Goal: Information Seeking & Learning: Learn about a topic

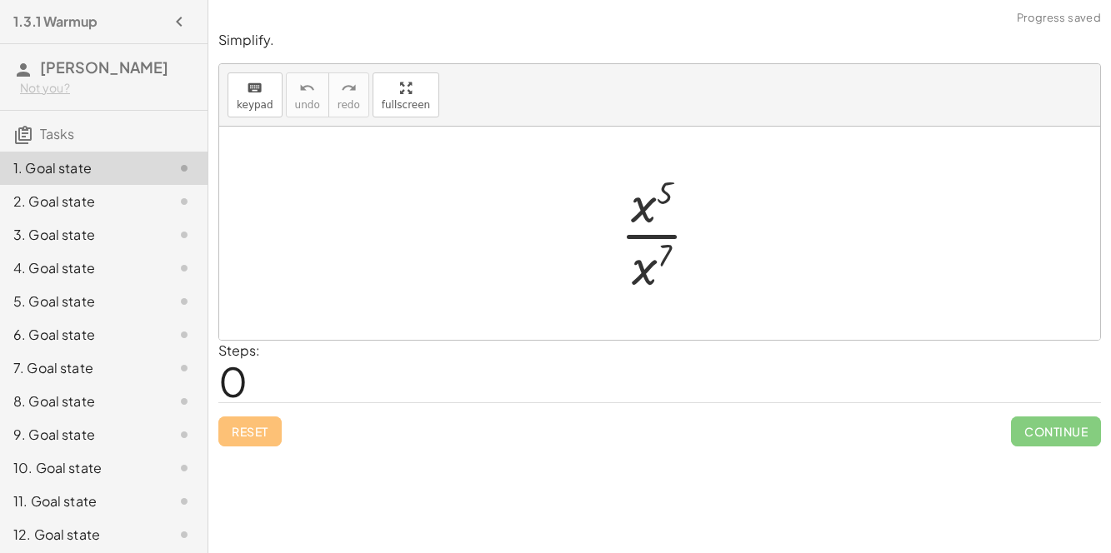
click at [660, 256] on div at bounding box center [666, 233] width 109 height 128
drag, startPoint x: 642, startPoint y: 273, endPoint x: 651, endPoint y: 222, distance: 52.3
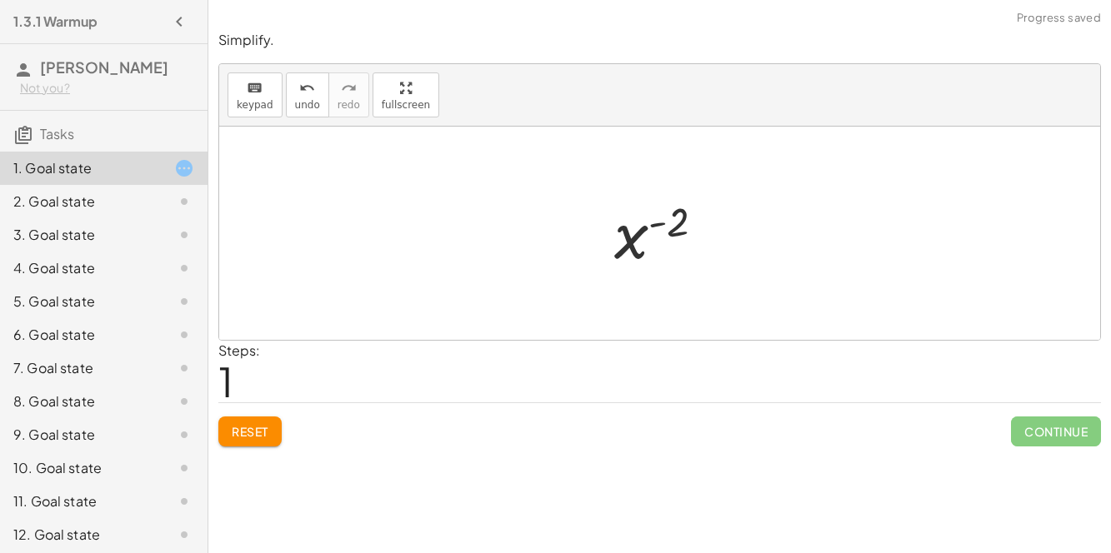
click at [657, 222] on div at bounding box center [666, 233] width 121 height 82
drag, startPoint x: 630, startPoint y: 233, endPoint x: 658, endPoint y: 231, distance: 28.4
click at [658, 231] on div at bounding box center [666, 233] width 121 height 82
drag, startPoint x: 655, startPoint y: 224, endPoint x: 619, endPoint y: 253, distance: 46.2
click at [619, 253] on div at bounding box center [666, 233] width 121 height 82
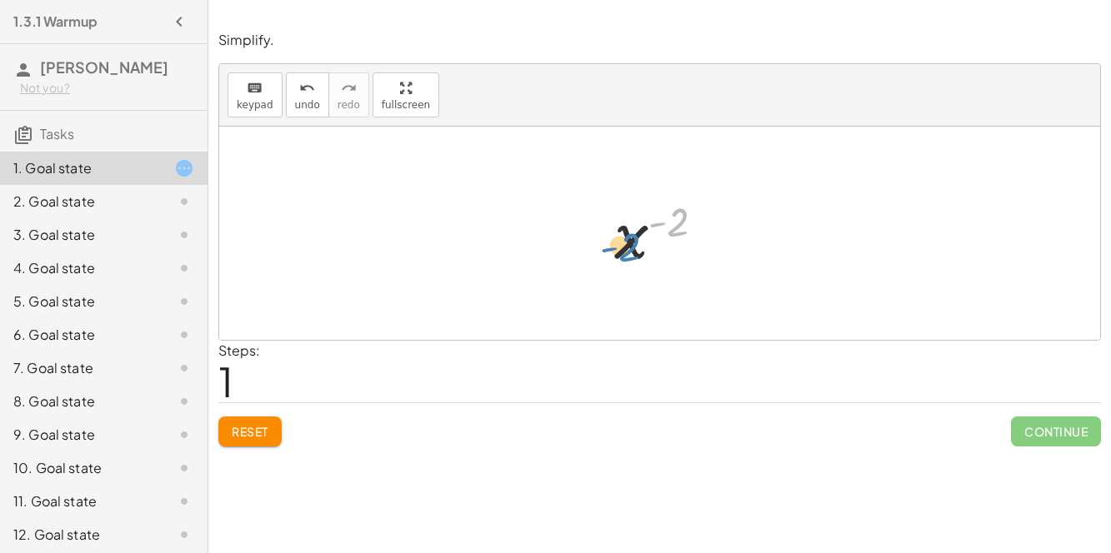
drag, startPoint x: 683, startPoint y: 222, endPoint x: 638, endPoint y: 232, distance: 46.1
click at [638, 232] on div at bounding box center [666, 233] width 121 height 82
drag, startPoint x: 627, startPoint y: 242, endPoint x: 656, endPoint y: 228, distance: 31.3
click at [656, 228] on div at bounding box center [666, 233] width 121 height 82
drag, startPoint x: 656, startPoint y: 223, endPoint x: 608, endPoint y: 169, distance: 72.0
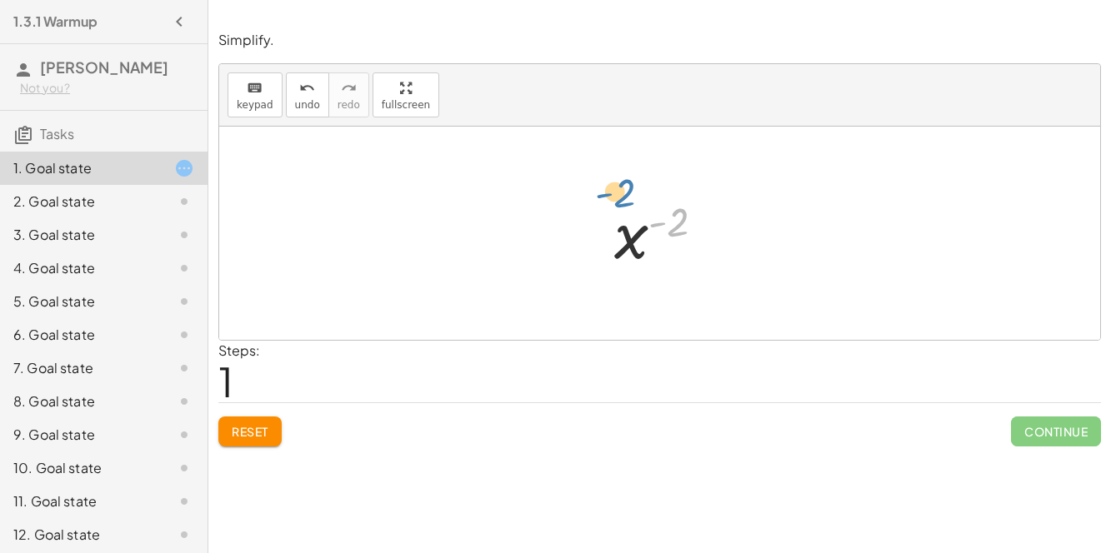
click at [608, 169] on div "· x 5 · x 7 x ( + 5 − 7 ) - ( 2 ) x ( ) - 2" at bounding box center [659, 233] width 881 height 213
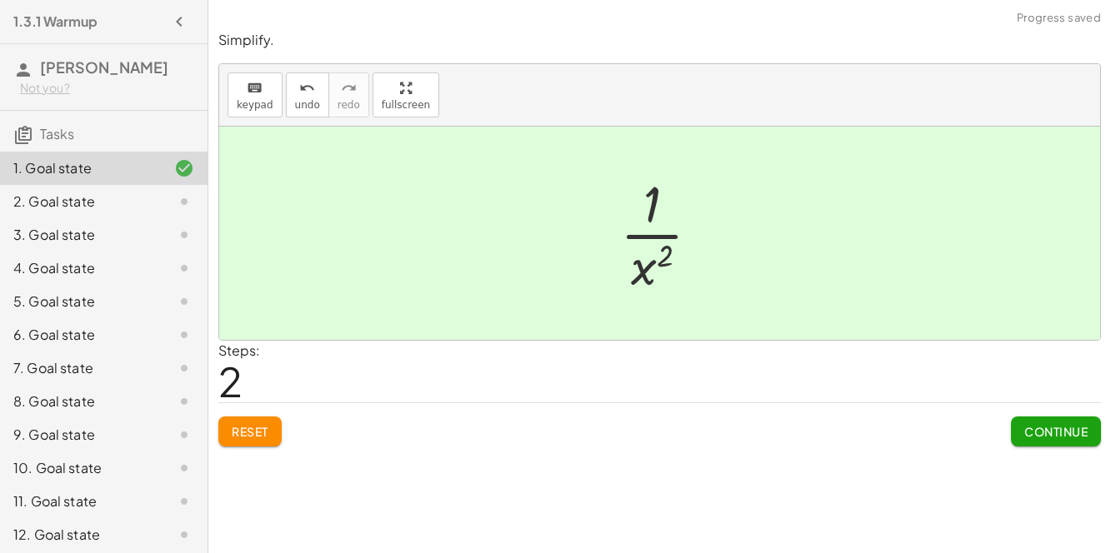
click at [916, 430] on span "Continue" at bounding box center [1055, 431] width 63 height 15
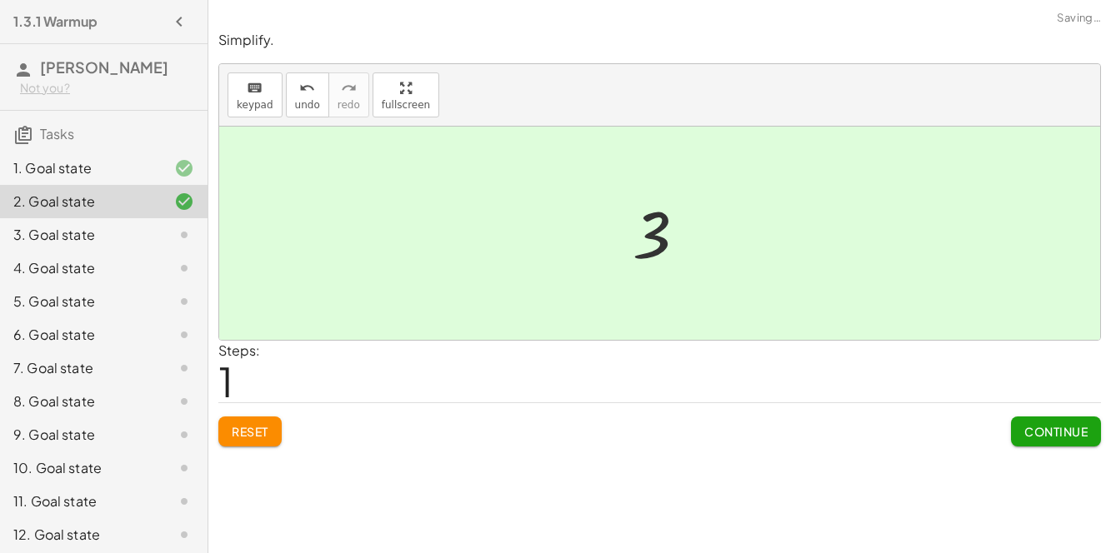
click at [916, 433] on span "Continue" at bounding box center [1055, 431] width 63 height 15
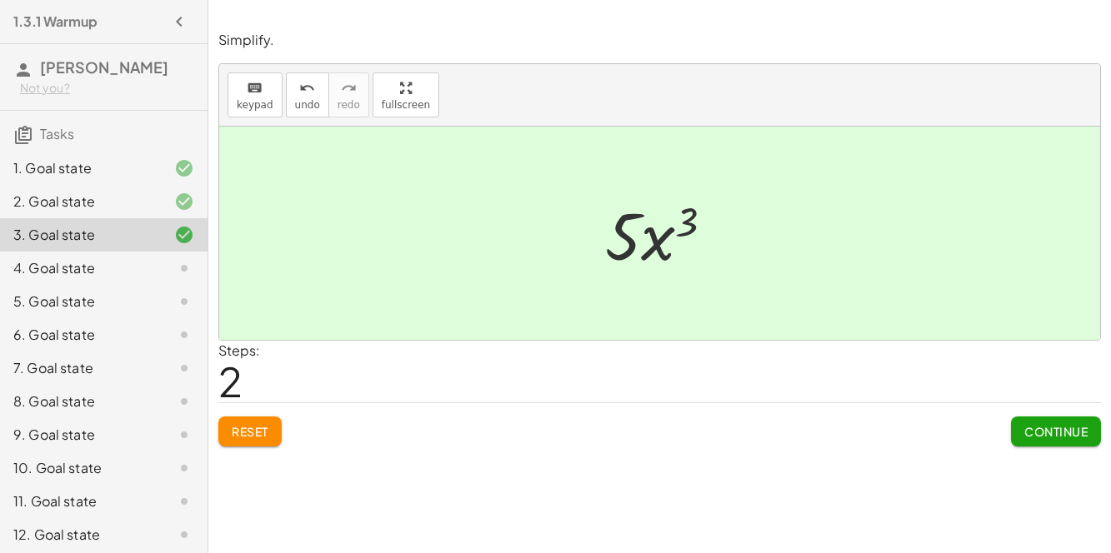
click at [916, 424] on span "Continue" at bounding box center [1055, 431] width 63 height 15
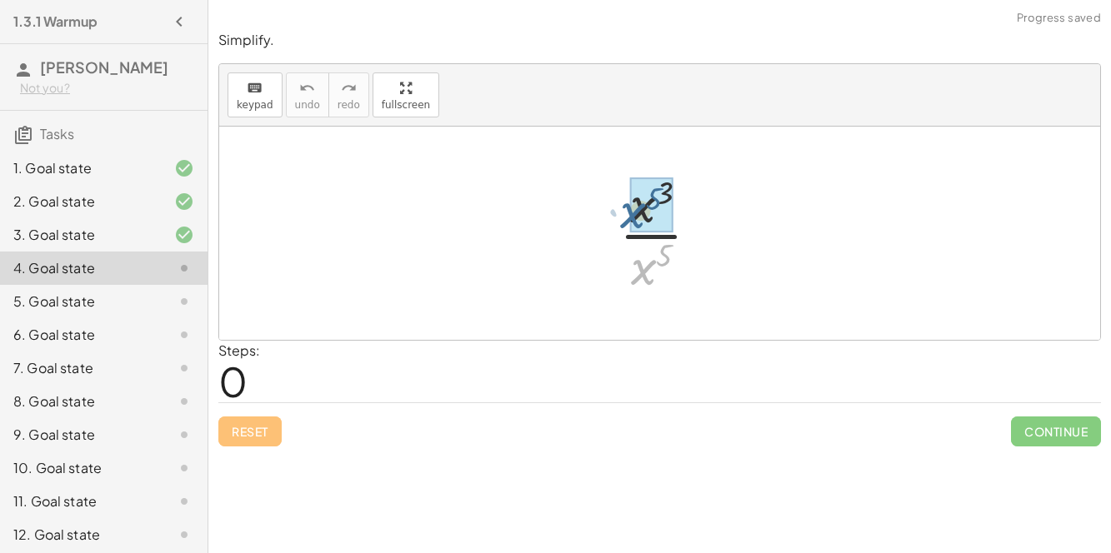
drag, startPoint x: 646, startPoint y: 274, endPoint x: 633, endPoint y: 217, distance: 58.0
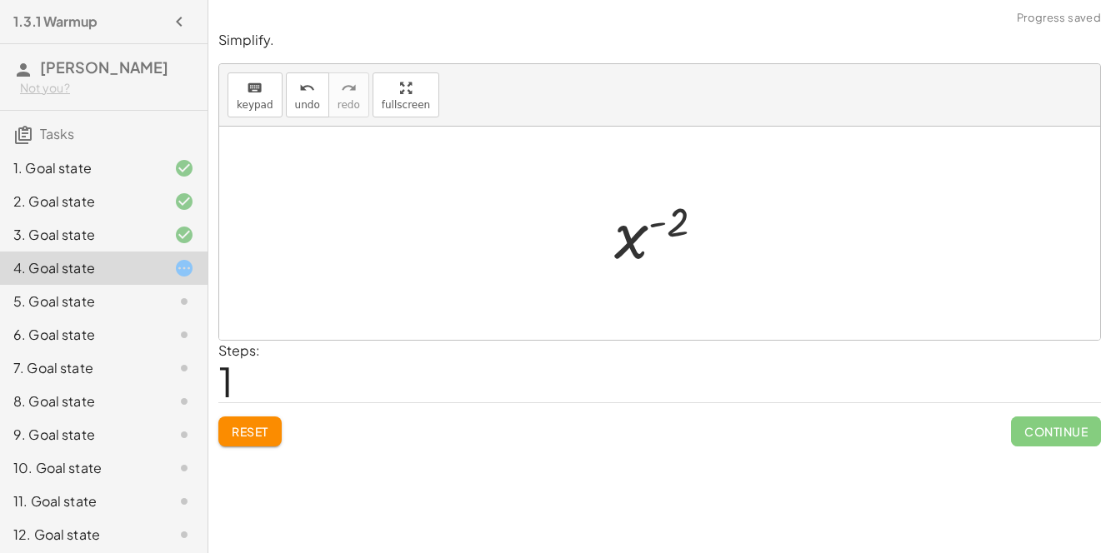
click at [659, 226] on div at bounding box center [666, 233] width 121 height 82
drag, startPoint x: 631, startPoint y: 233, endPoint x: 663, endPoint y: 290, distance: 65.3
click at [663, 290] on div "· x 3 · x 5 x ( + 3 − 5 ) x ( - 2 ) x ( ) - 2" at bounding box center [659, 233] width 881 height 213
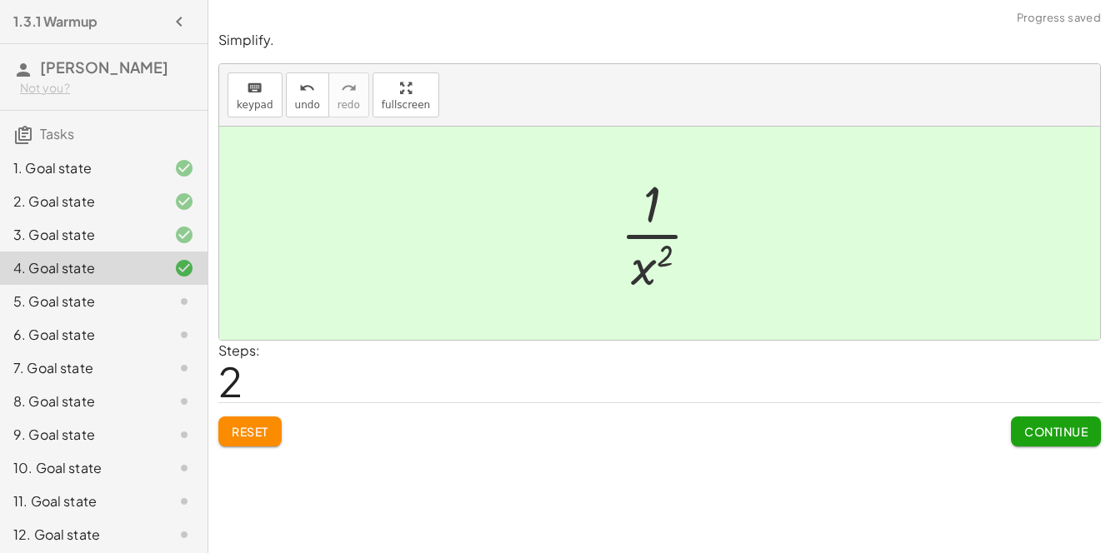
click at [916, 432] on span "Continue" at bounding box center [1055, 431] width 63 height 15
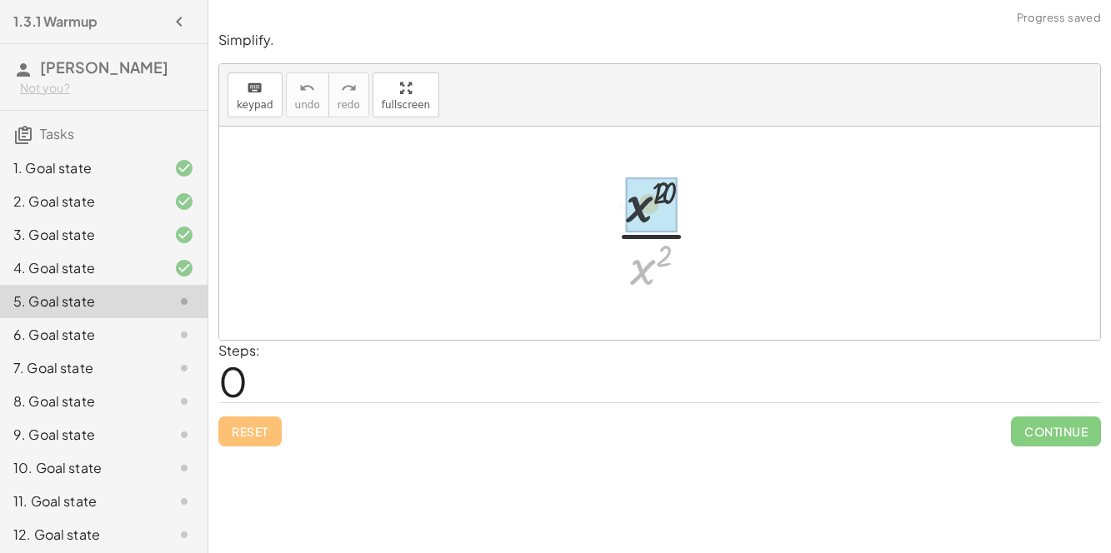
drag, startPoint x: 648, startPoint y: 261, endPoint x: 646, endPoint y: 190, distance: 70.9
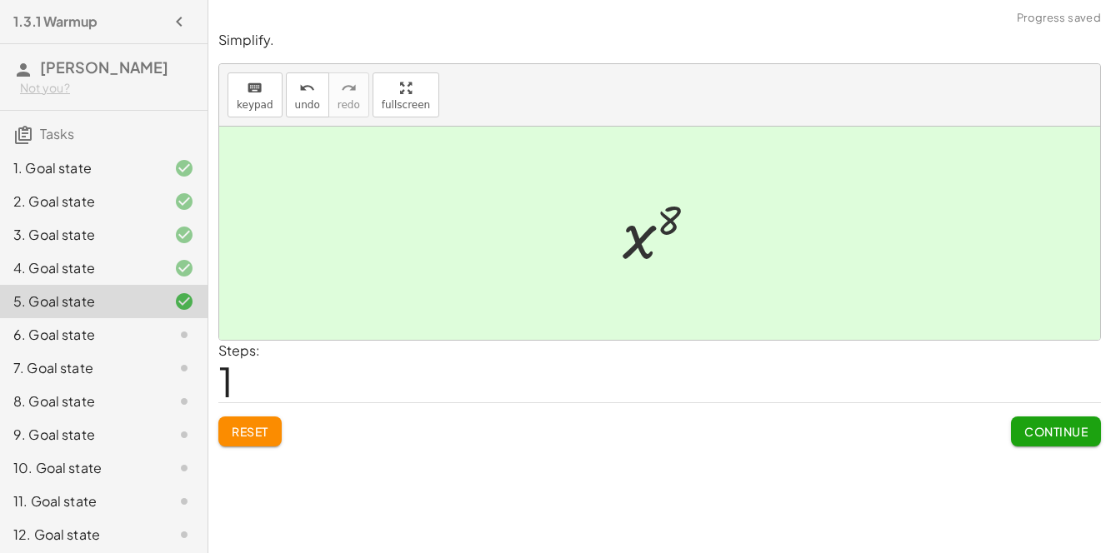
click at [916, 418] on button "Continue" at bounding box center [1056, 432] width 90 height 30
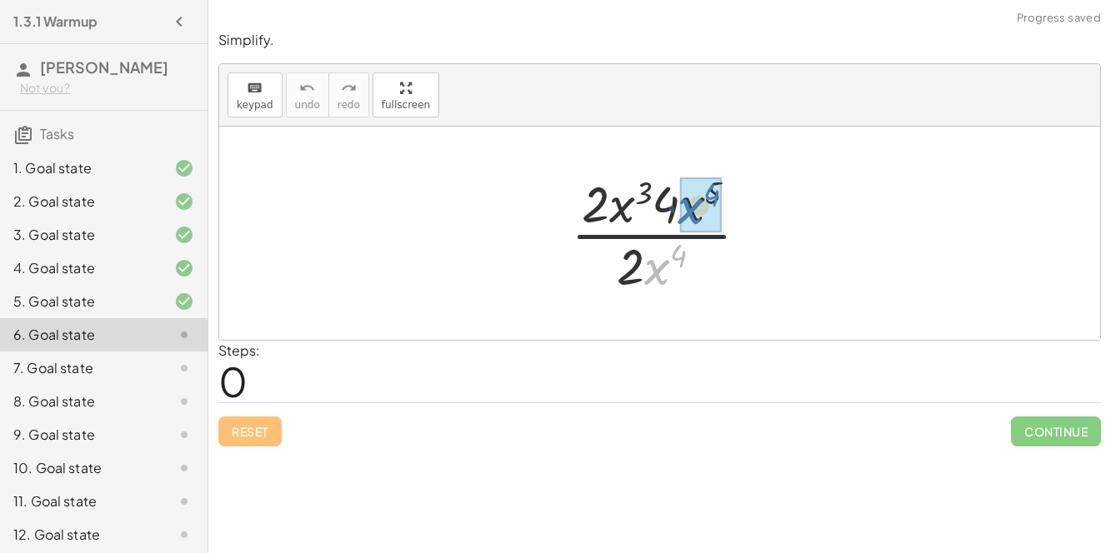
drag, startPoint x: 645, startPoint y: 279, endPoint x: 677, endPoint y: 218, distance: 69.0
click at [677, 218] on div at bounding box center [665, 233] width 207 height 128
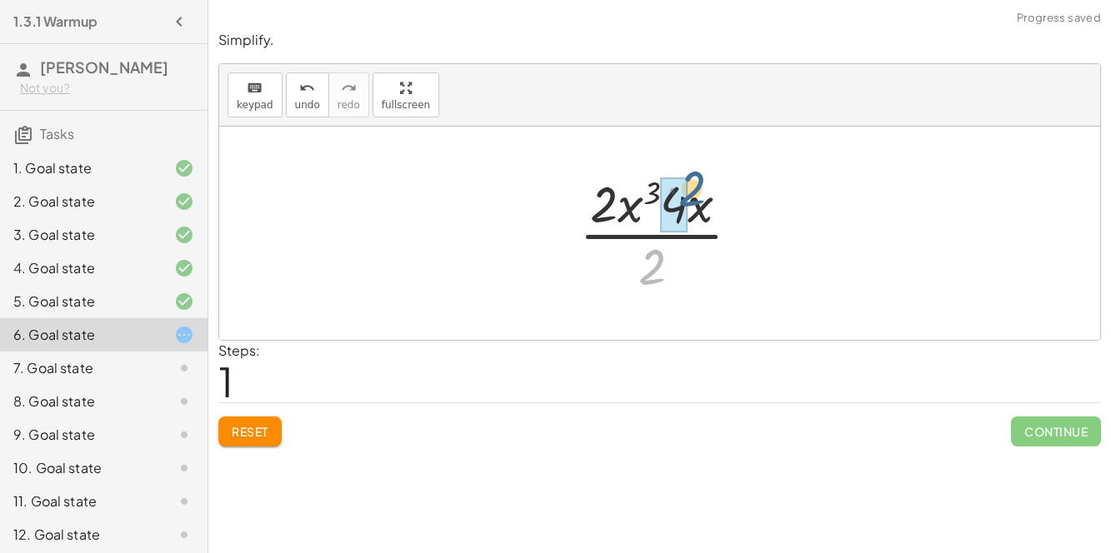
drag, startPoint x: 647, startPoint y: 269, endPoint x: 681, endPoint y: 197, distance: 80.1
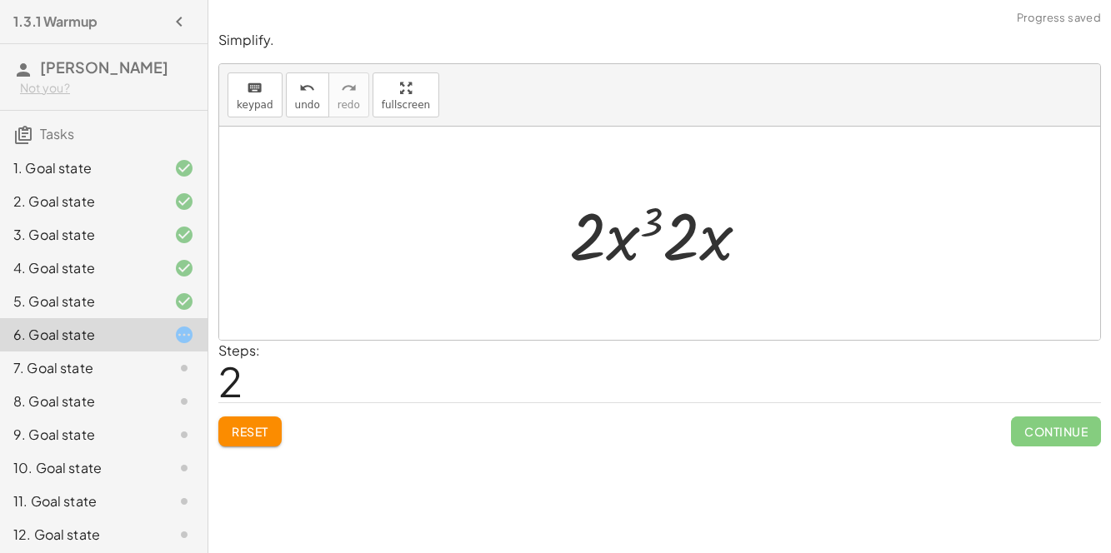
click at [677, 242] on div at bounding box center [666, 234] width 210 height 86
drag, startPoint x: 688, startPoint y: 240, endPoint x: 607, endPoint y: 237, distance: 81.7
click at [607, 237] on div at bounding box center [666, 234] width 210 height 86
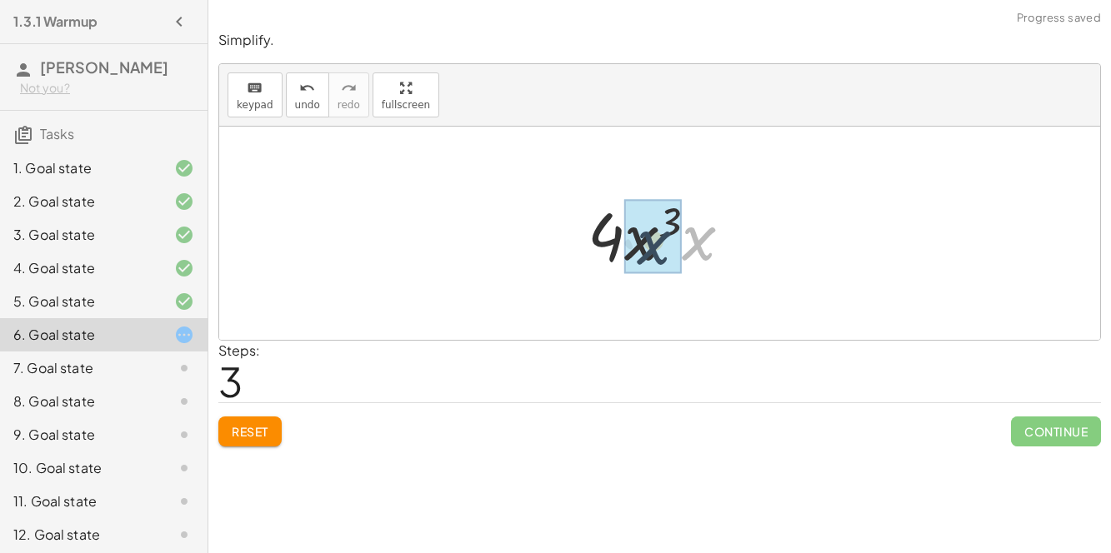
drag, startPoint x: 695, startPoint y: 246, endPoint x: 648, endPoint y: 249, distance: 46.8
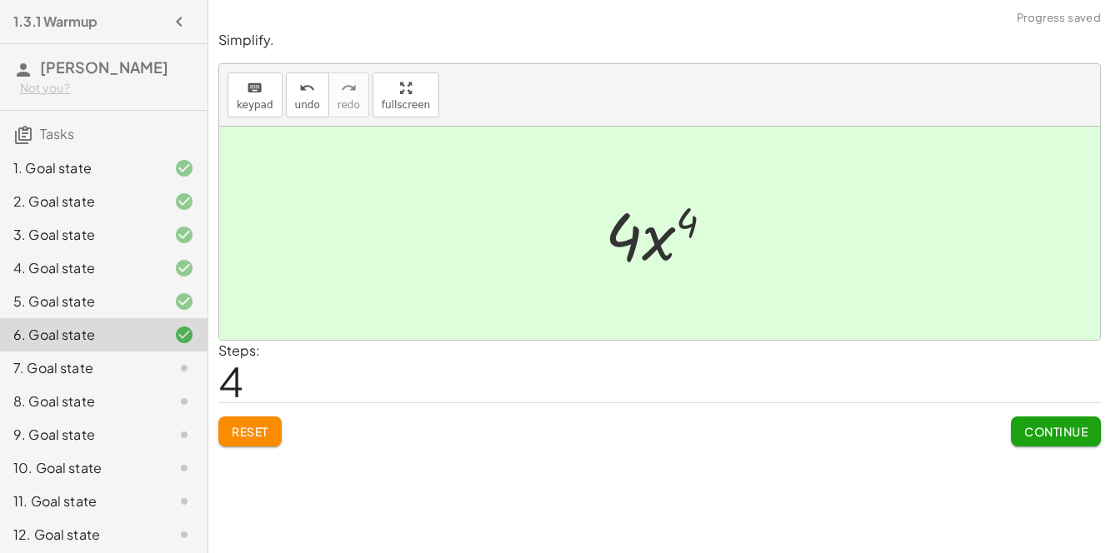
click at [916, 426] on span "Continue" at bounding box center [1055, 431] width 63 height 15
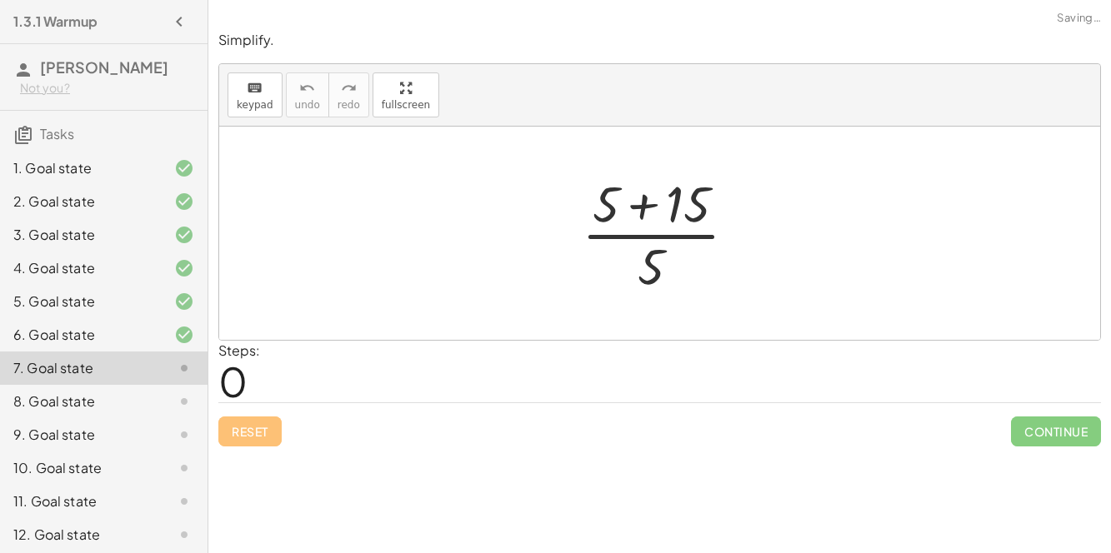
click at [639, 198] on div at bounding box center [665, 233] width 185 height 128
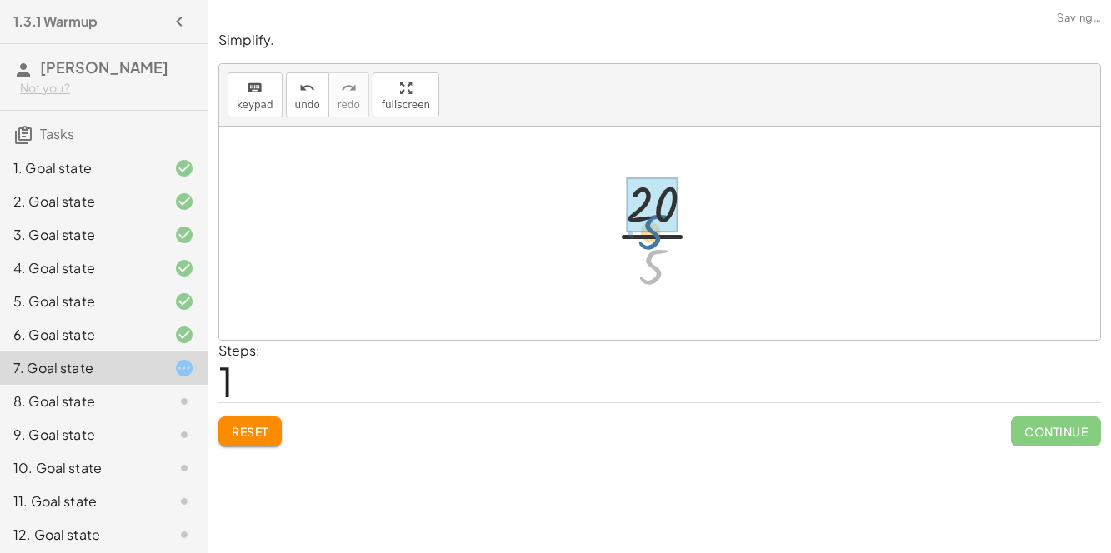
drag, startPoint x: 652, startPoint y: 255, endPoint x: 643, endPoint y: 209, distance: 46.7
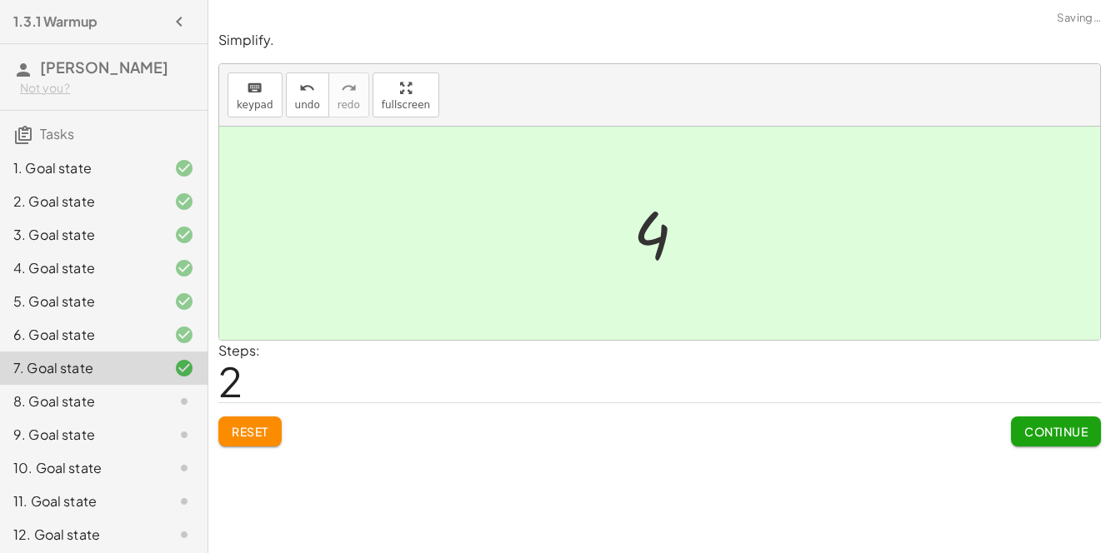
click at [916, 423] on div "Reset Continue" at bounding box center [659, 424] width 882 height 44
click at [916, 423] on button "Continue" at bounding box center [1056, 432] width 90 height 30
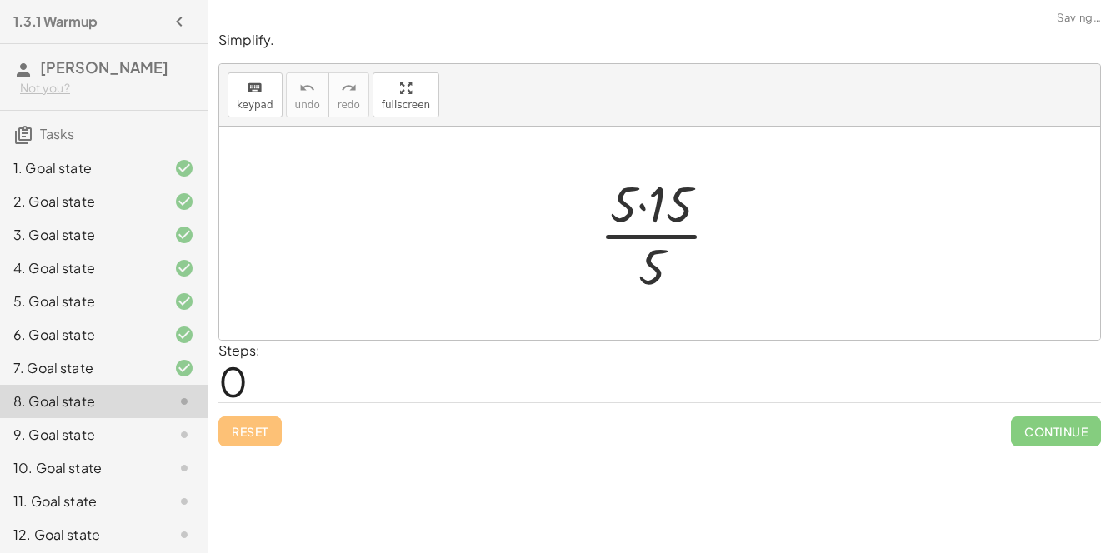
click at [638, 210] on div at bounding box center [666, 233] width 150 height 128
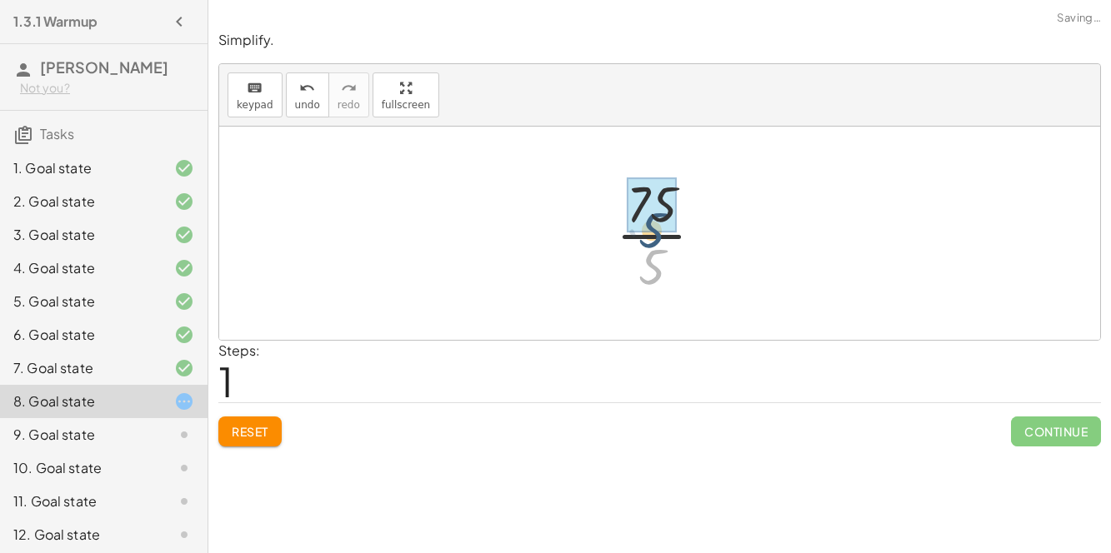
drag, startPoint x: 652, startPoint y: 262, endPoint x: 650, endPoint y: 221, distance: 40.9
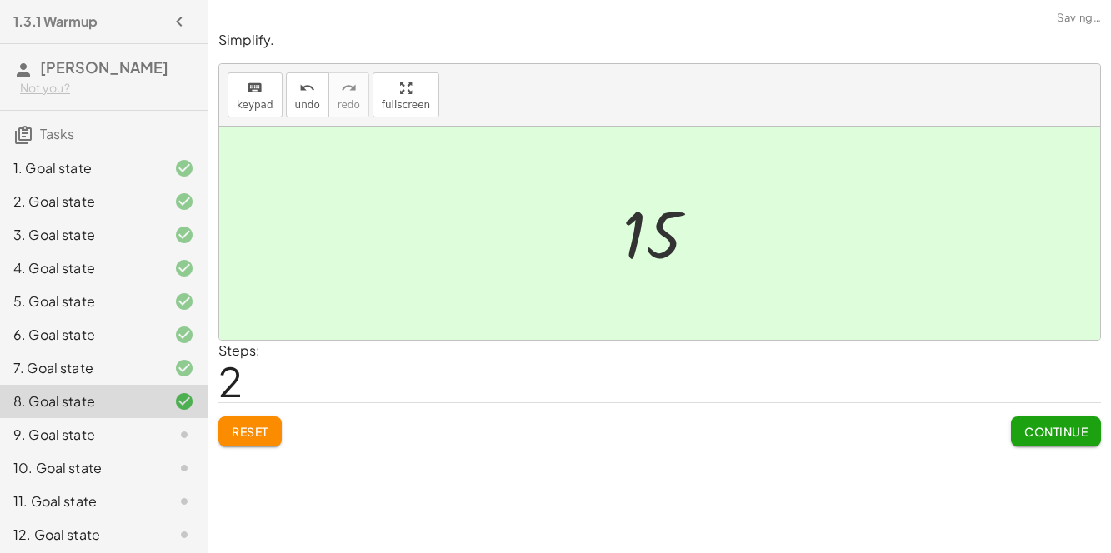
click at [916, 426] on button "Continue" at bounding box center [1056, 432] width 90 height 30
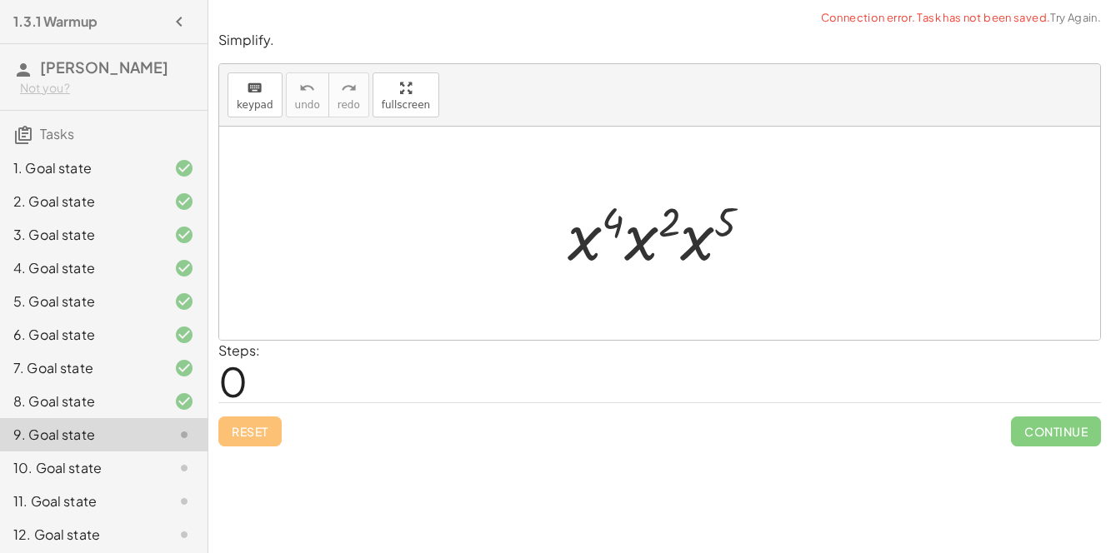
click at [651, 232] on div at bounding box center [666, 234] width 214 height 86
click at [692, 243] on div at bounding box center [665, 234] width 217 height 86
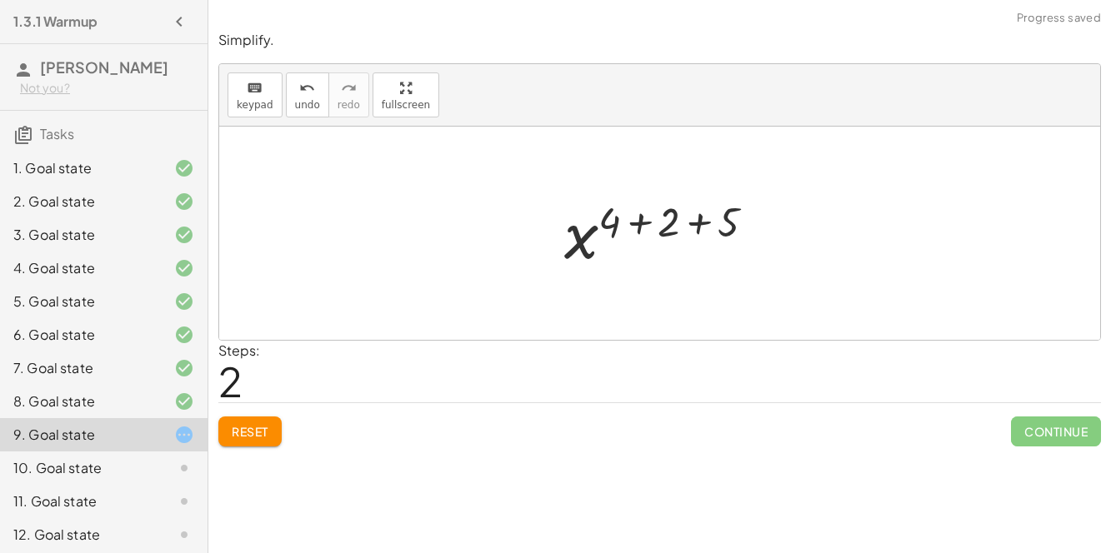
click at [692, 232] on div at bounding box center [666, 233] width 220 height 82
click at [676, 228] on div at bounding box center [665, 233] width 157 height 82
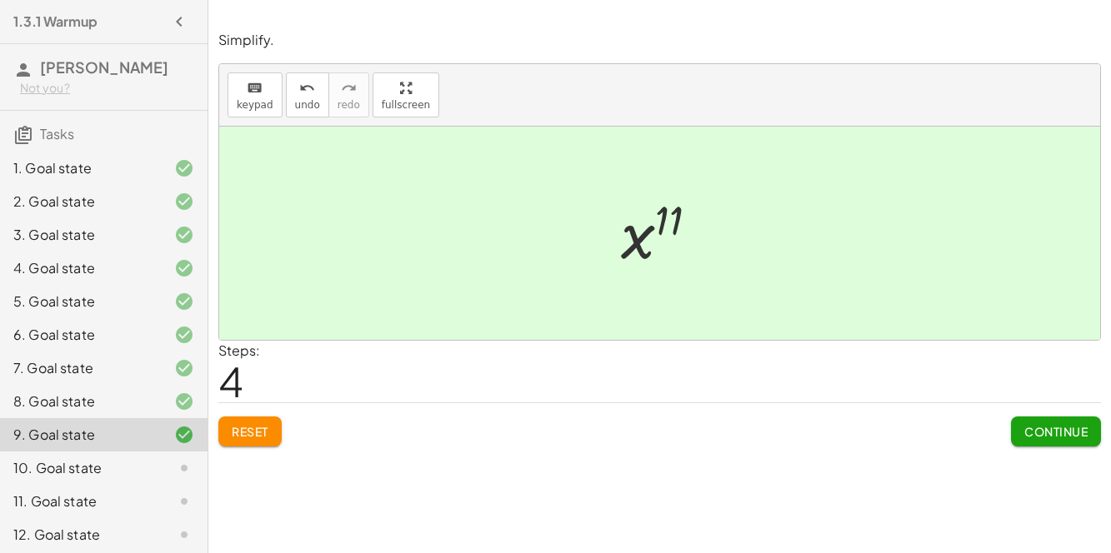
click at [916, 432] on span "Continue" at bounding box center [1055, 431] width 63 height 15
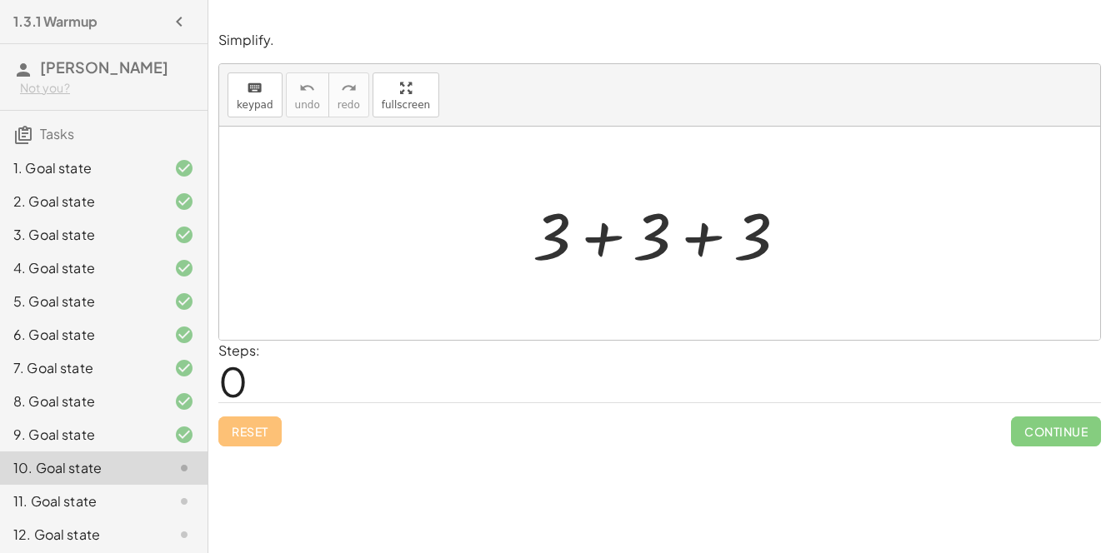
click at [625, 243] on div at bounding box center [666, 234] width 284 height 86
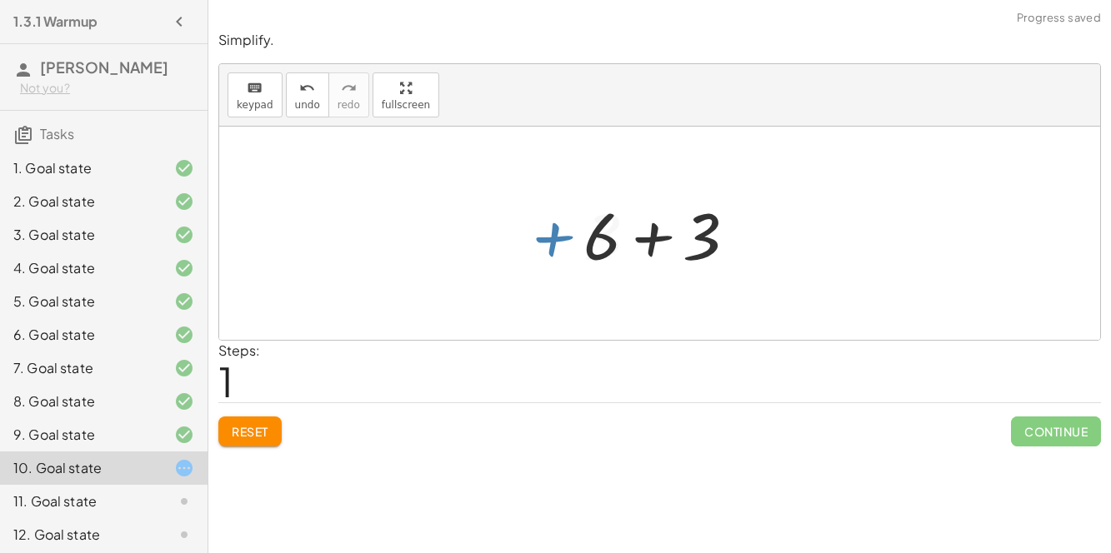
click at [657, 242] on div at bounding box center [666, 234] width 183 height 86
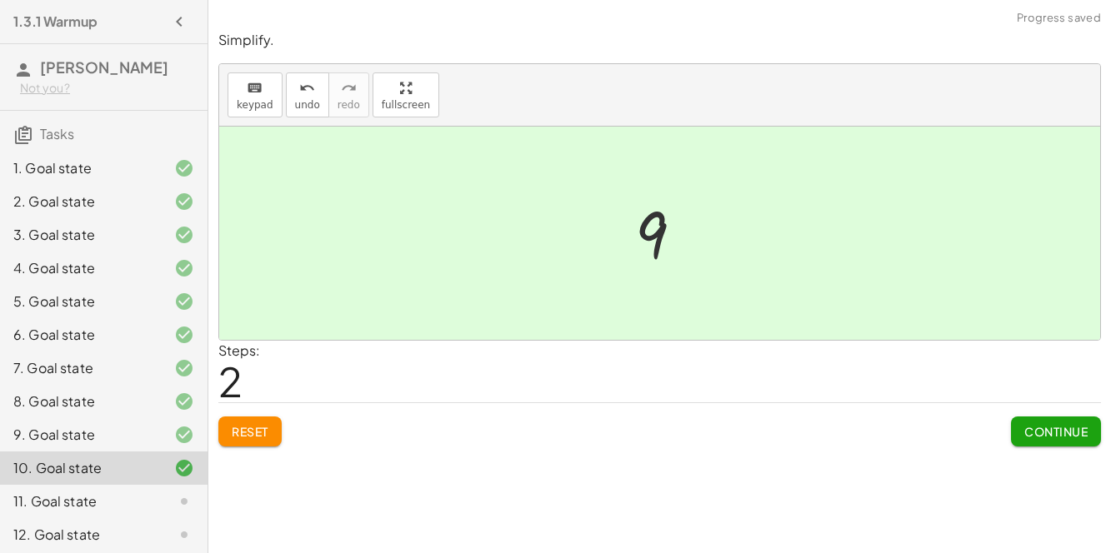
click at [916, 420] on button "Continue" at bounding box center [1056, 432] width 90 height 30
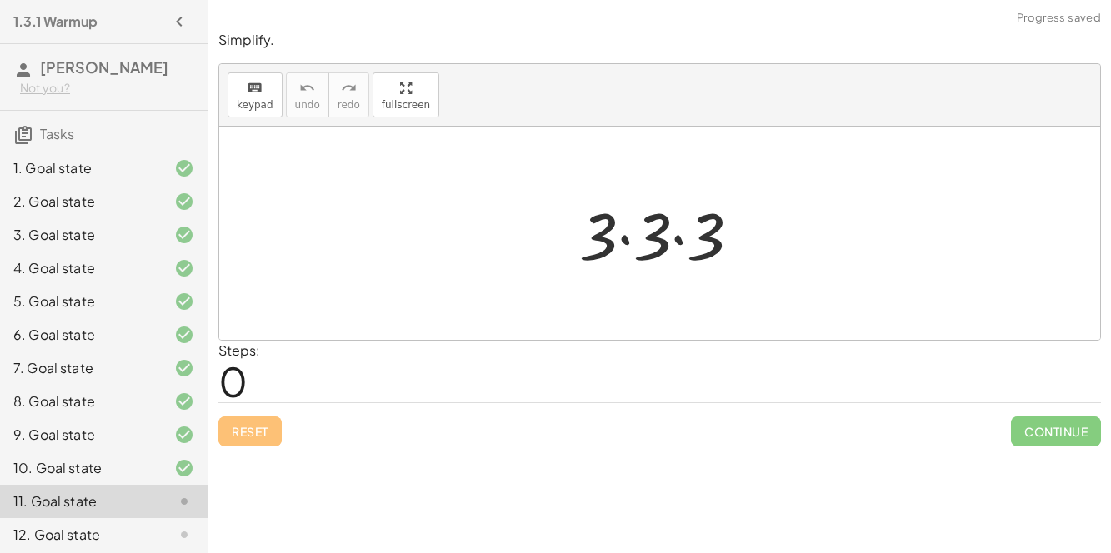
click at [605, 241] on div at bounding box center [667, 234] width 192 height 86
click at [627, 242] on div at bounding box center [667, 234] width 192 height 86
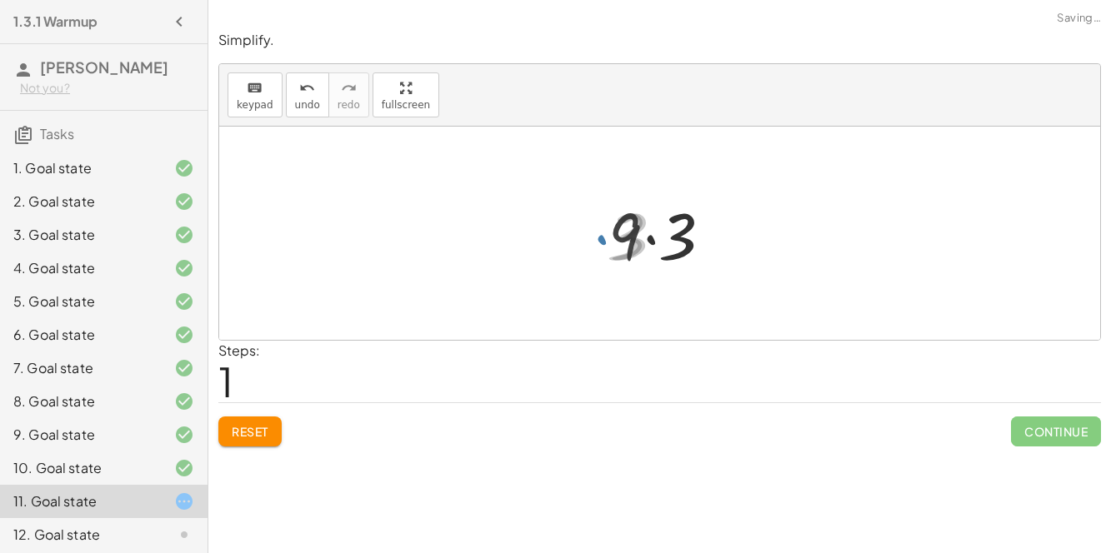
click at [631, 242] on div at bounding box center [666, 234] width 132 height 86
click at [645, 242] on div at bounding box center [666, 234] width 132 height 86
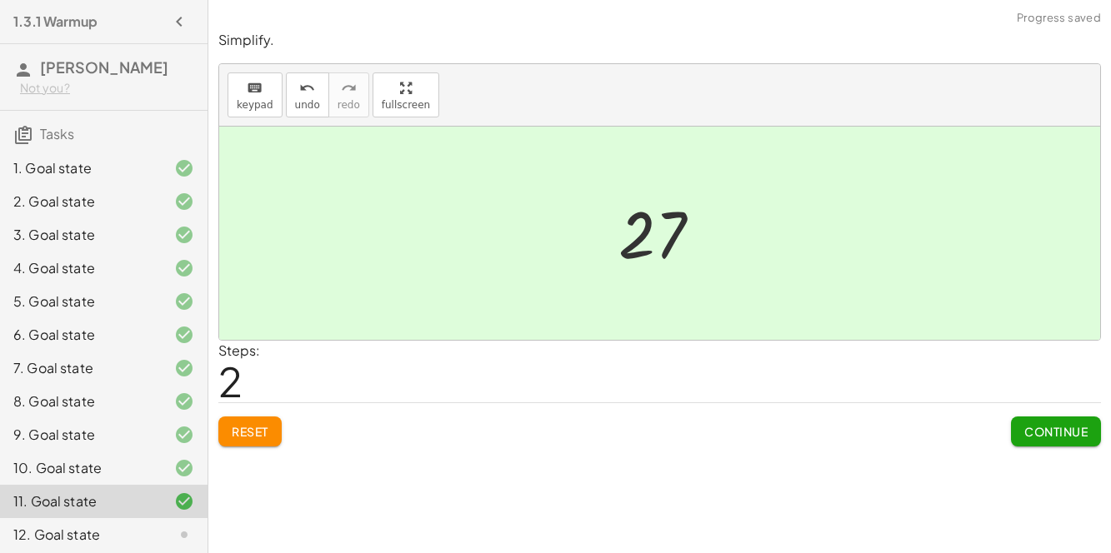
click at [916, 435] on span "Continue" at bounding box center [1055, 431] width 63 height 15
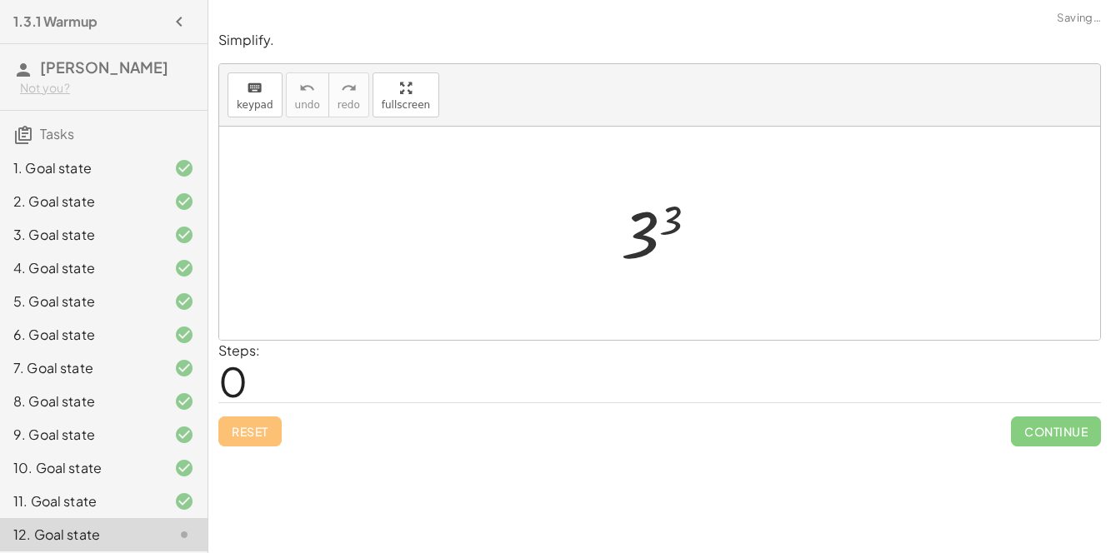
click at [646, 227] on div at bounding box center [665, 233] width 107 height 82
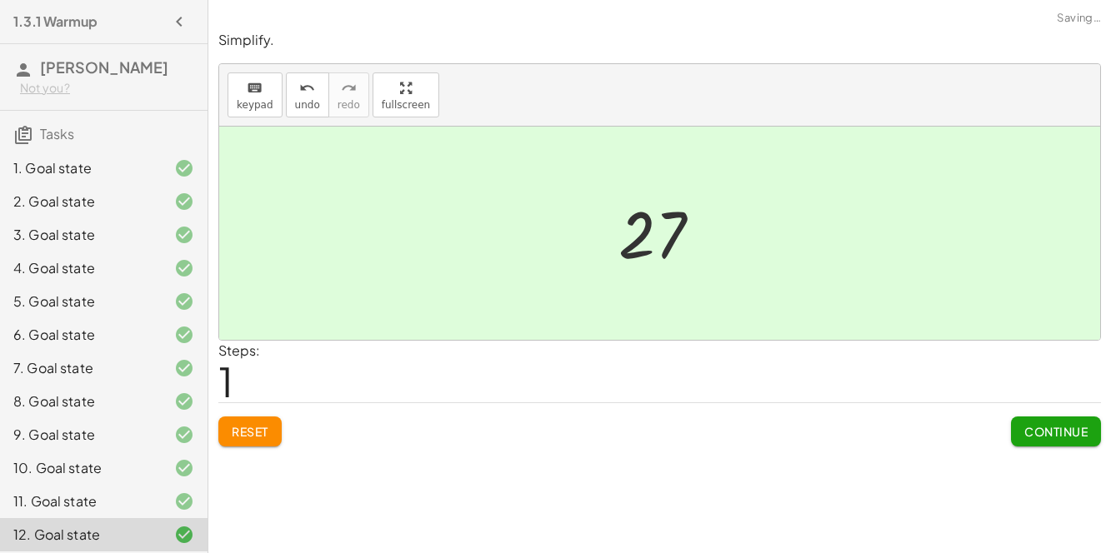
click at [916, 431] on span "Continue" at bounding box center [1055, 431] width 63 height 15
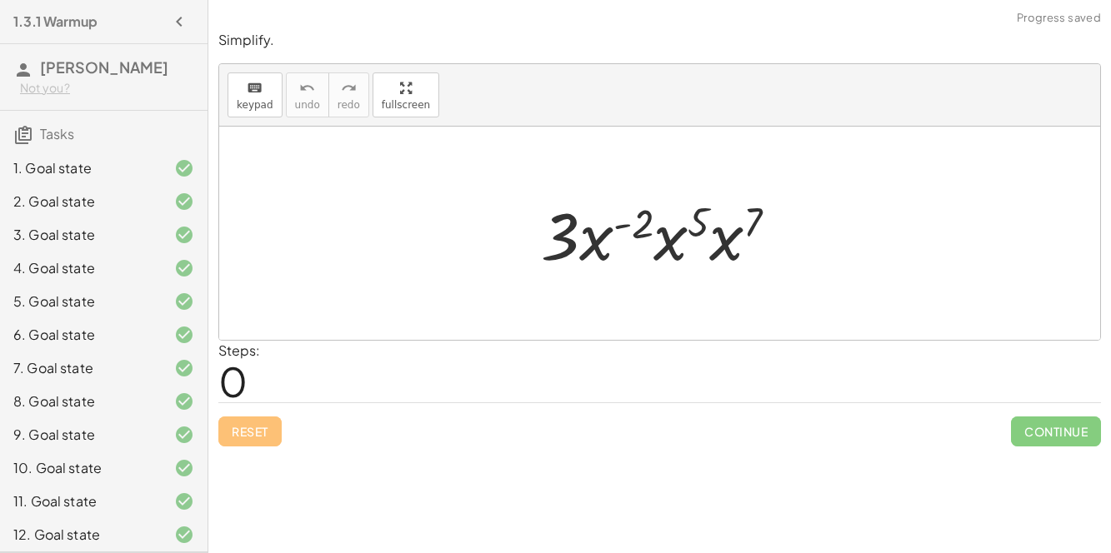
click at [598, 246] on div at bounding box center [665, 234] width 267 height 86
click at [652, 239] on div at bounding box center [665, 234] width 267 height 86
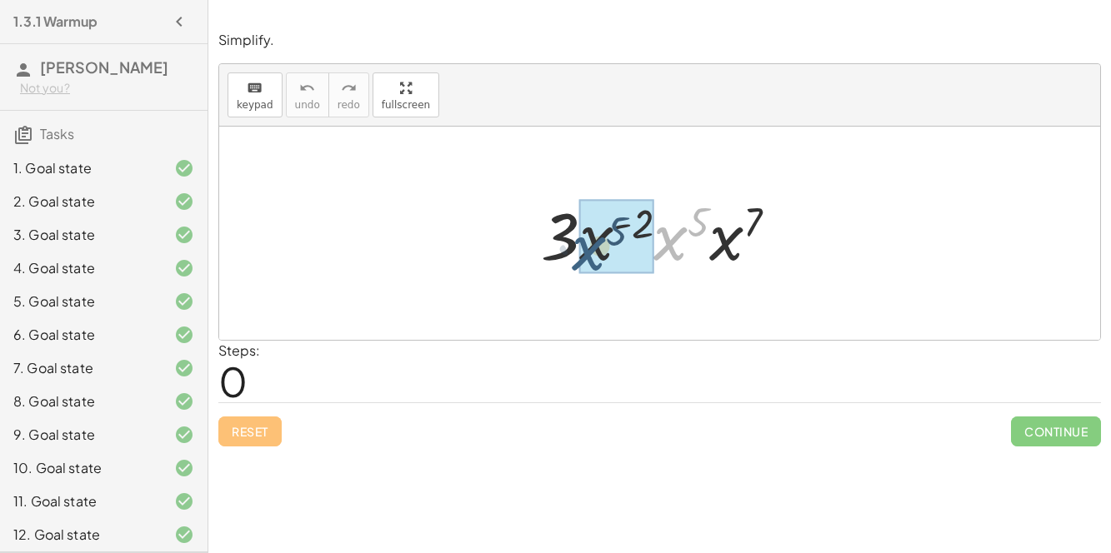
drag, startPoint x: 676, startPoint y: 249, endPoint x: 594, endPoint y: 259, distance: 82.3
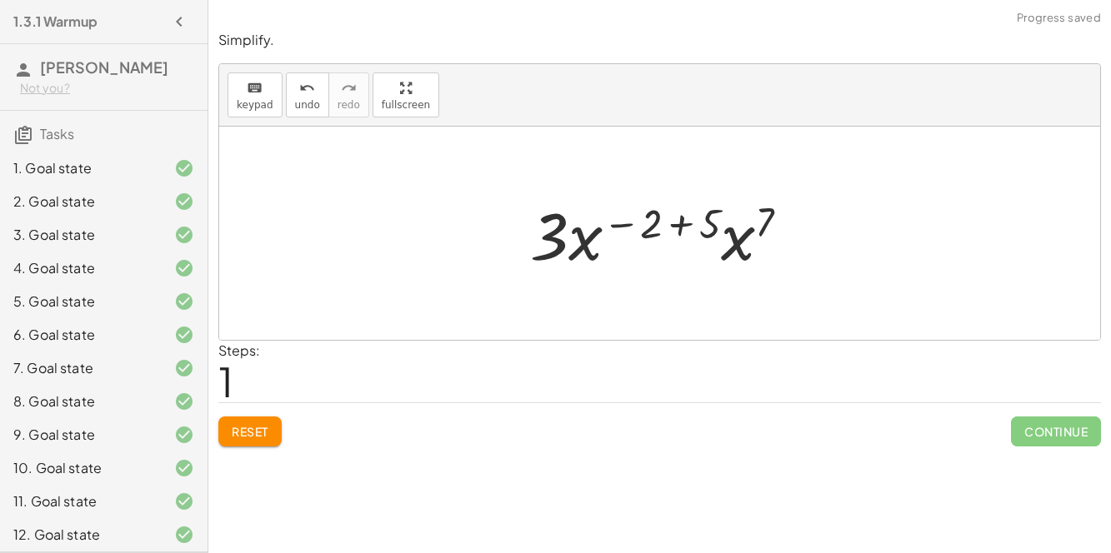
click at [692, 229] on div at bounding box center [666, 234] width 289 height 86
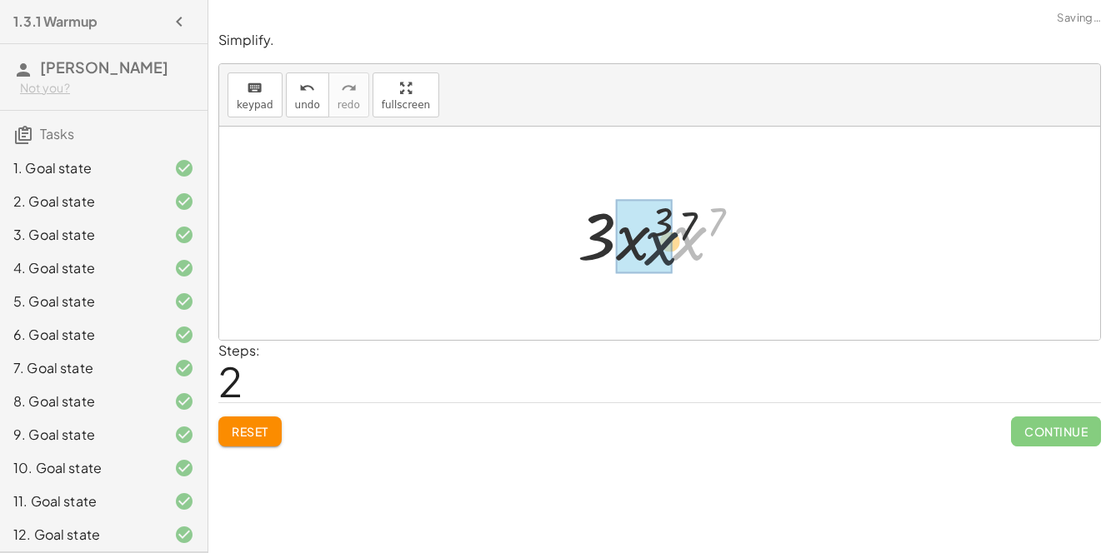
drag, startPoint x: 696, startPoint y: 230, endPoint x: 642, endPoint y: 236, distance: 53.6
click at [677, 231] on div at bounding box center [665, 234] width 197 height 86
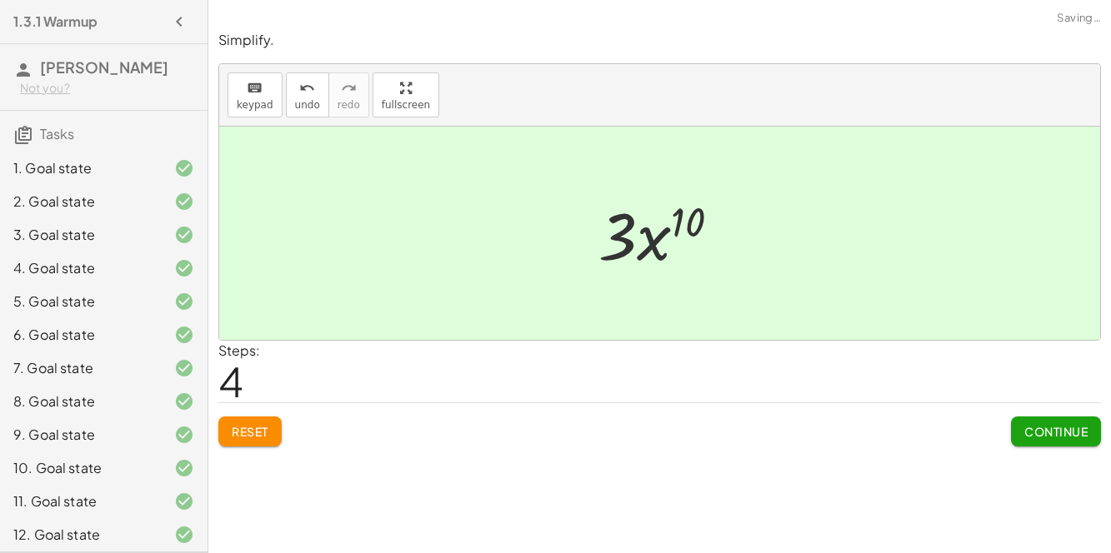
click at [916, 441] on button "Continue" at bounding box center [1056, 432] width 90 height 30
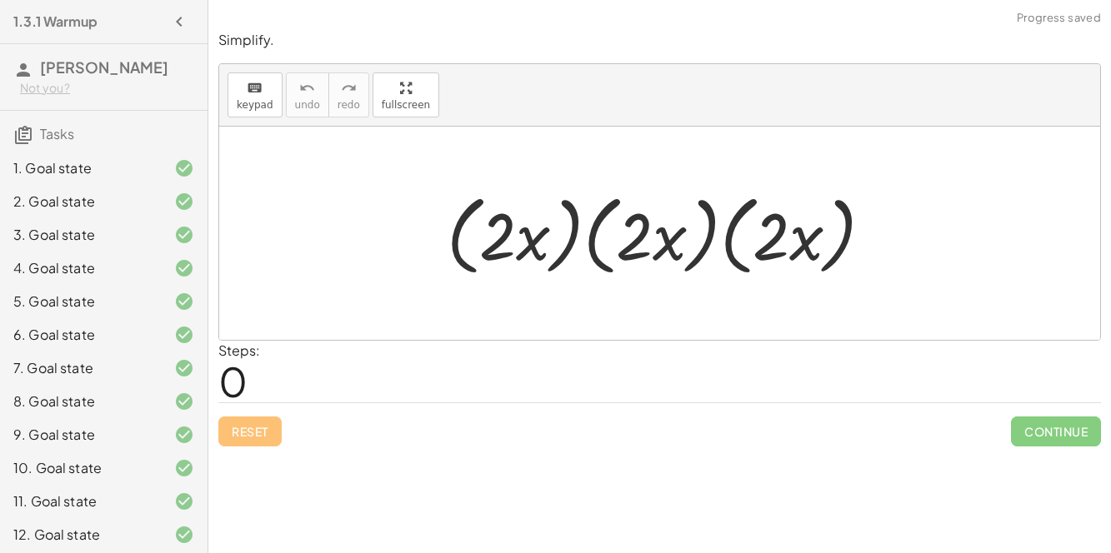
click at [582, 238] on div at bounding box center [666, 234] width 456 height 96
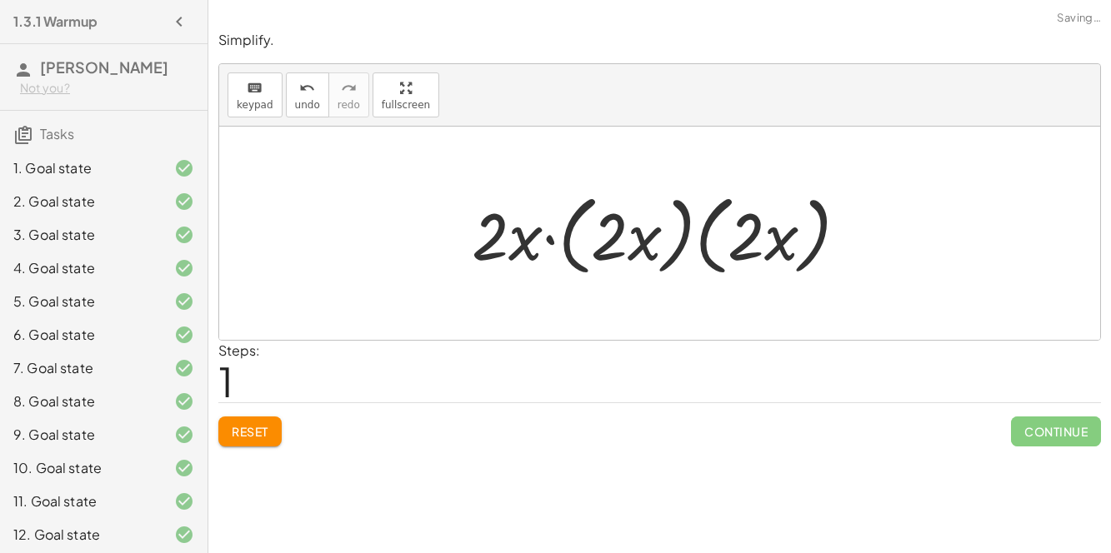
click at [597, 240] on div at bounding box center [666, 234] width 406 height 96
click at [572, 240] on div at bounding box center [666, 234] width 406 height 96
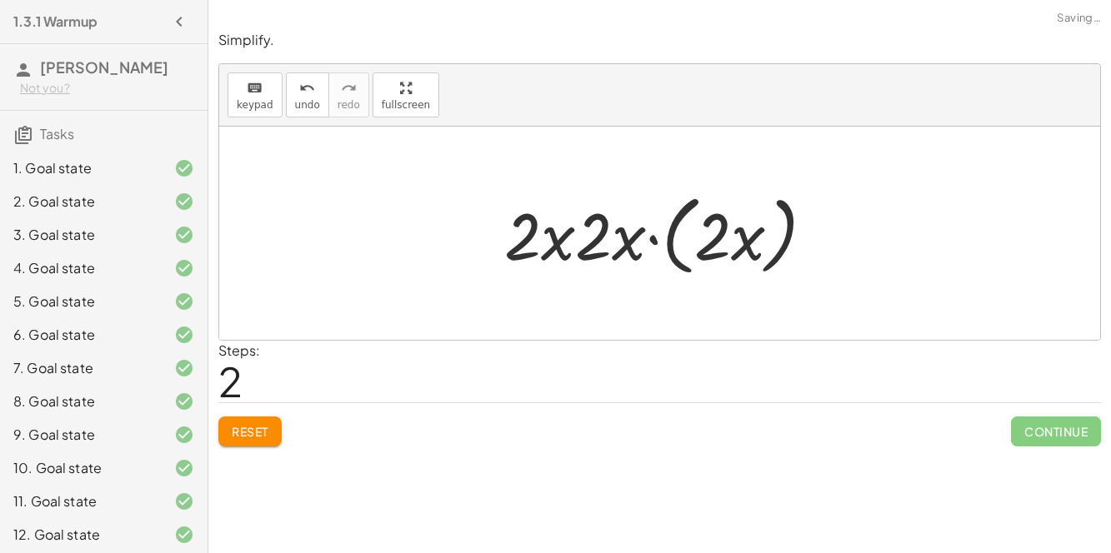
click at [674, 245] on div at bounding box center [666, 234] width 340 height 96
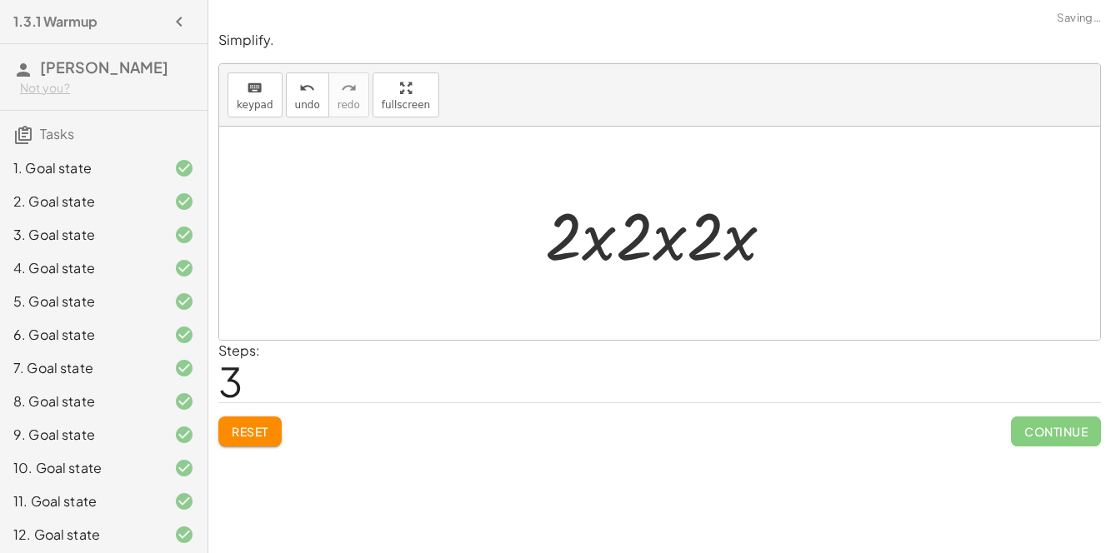
click at [614, 239] on div at bounding box center [666, 234] width 258 height 86
drag, startPoint x: 577, startPoint y: 236, endPoint x: 643, endPoint y: 241, distance: 66.0
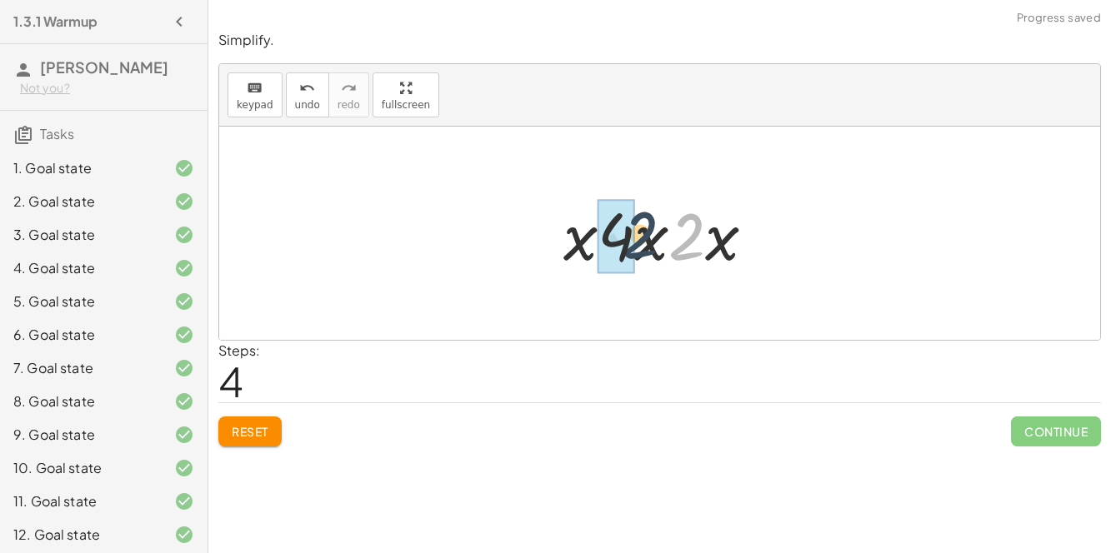
drag, startPoint x: 682, startPoint y: 246, endPoint x: 610, endPoint y: 242, distance: 71.7
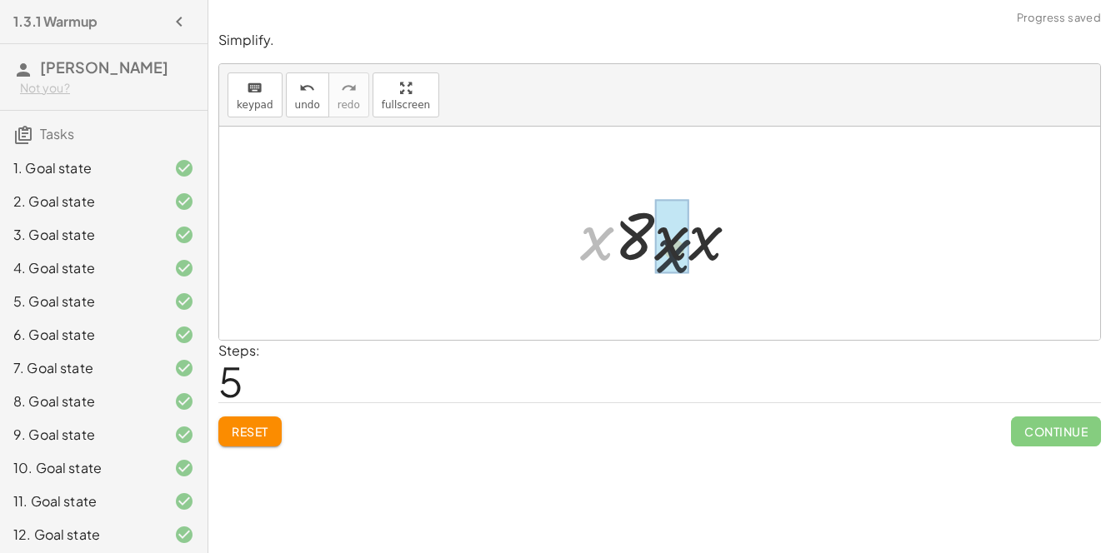
drag, startPoint x: 610, startPoint y: 245, endPoint x: 710, endPoint y: 258, distance: 100.9
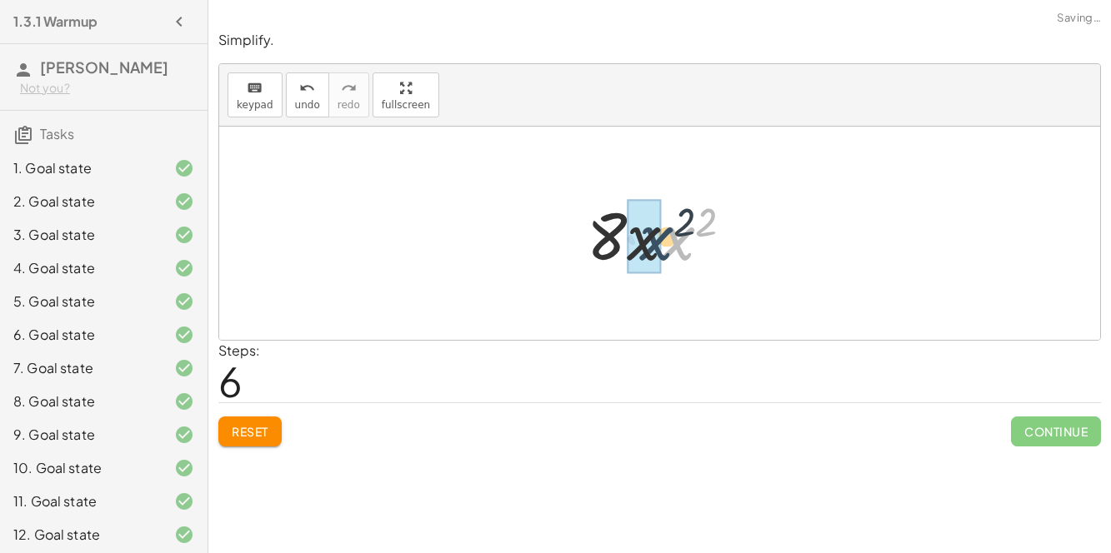
drag, startPoint x: 675, startPoint y: 240, endPoint x: 652, endPoint y: 240, distance: 22.5
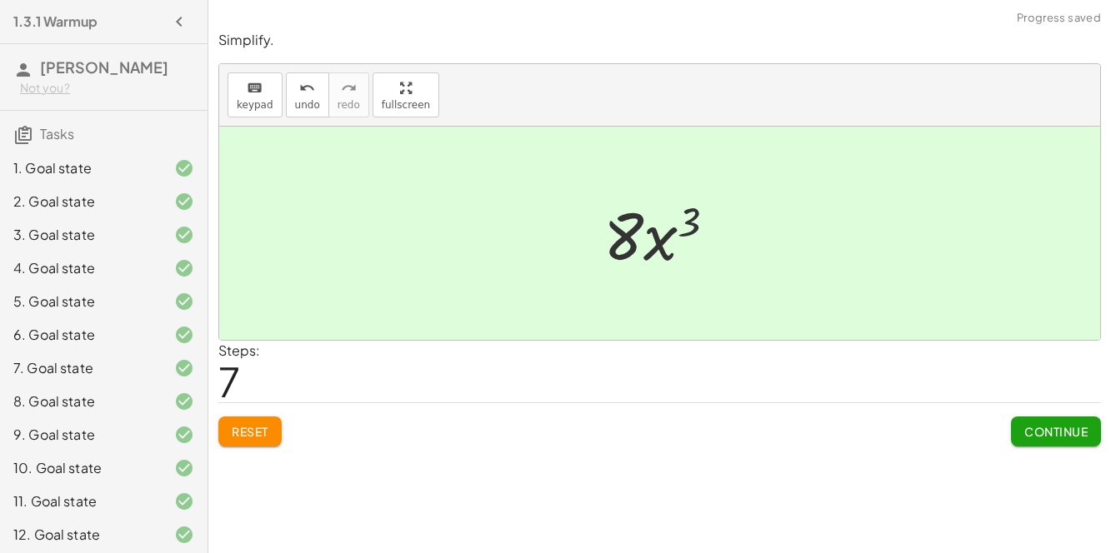
click at [916, 417] on button "Continue" at bounding box center [1056, 432] width 90 height 30
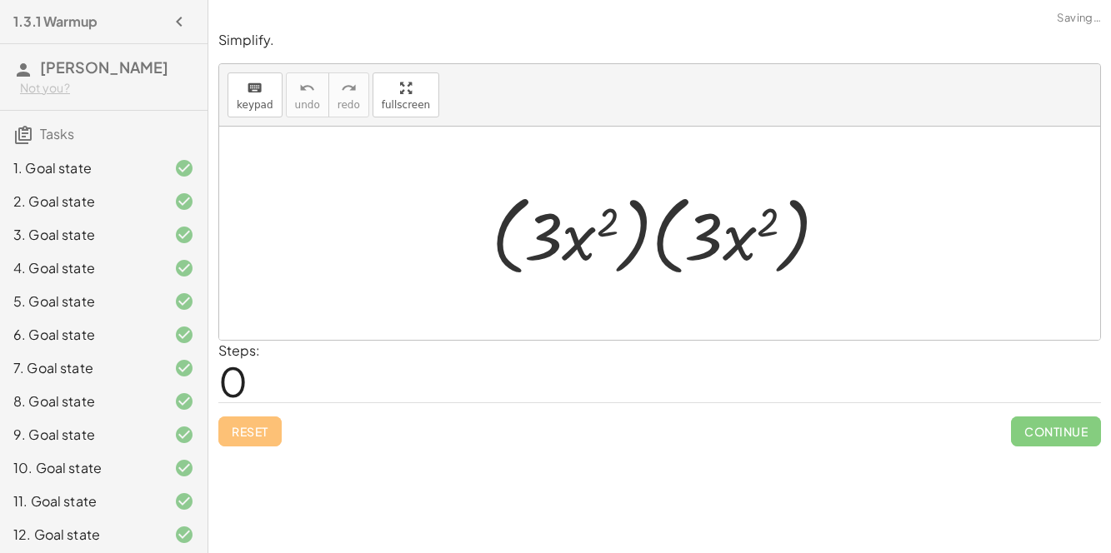
click at [674, 262] on div at bounding box center [666, 234] width 367 height 96
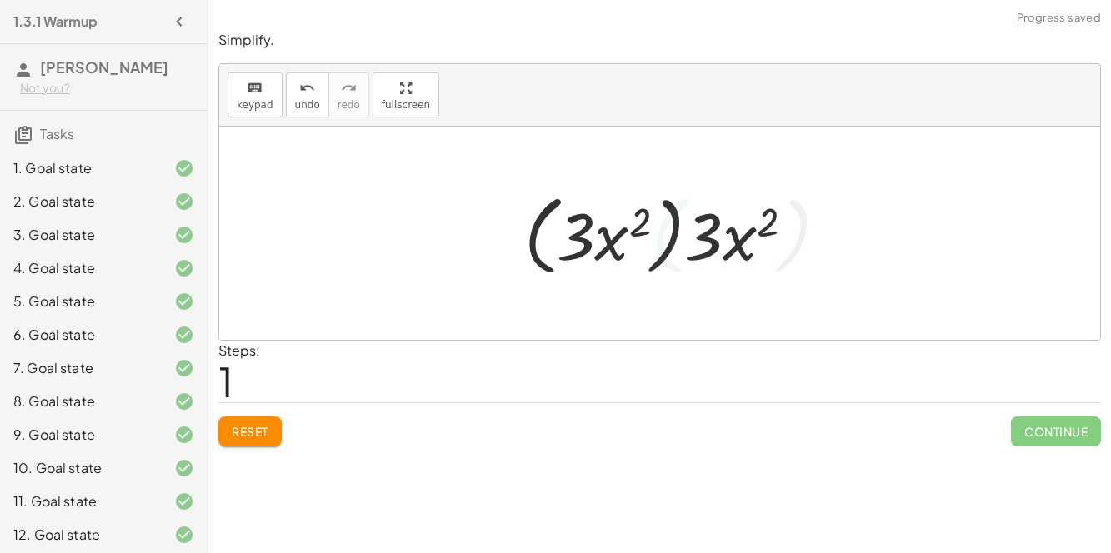
click at [667, 261] on div at bounding box center [666, 234] width 300 height 96
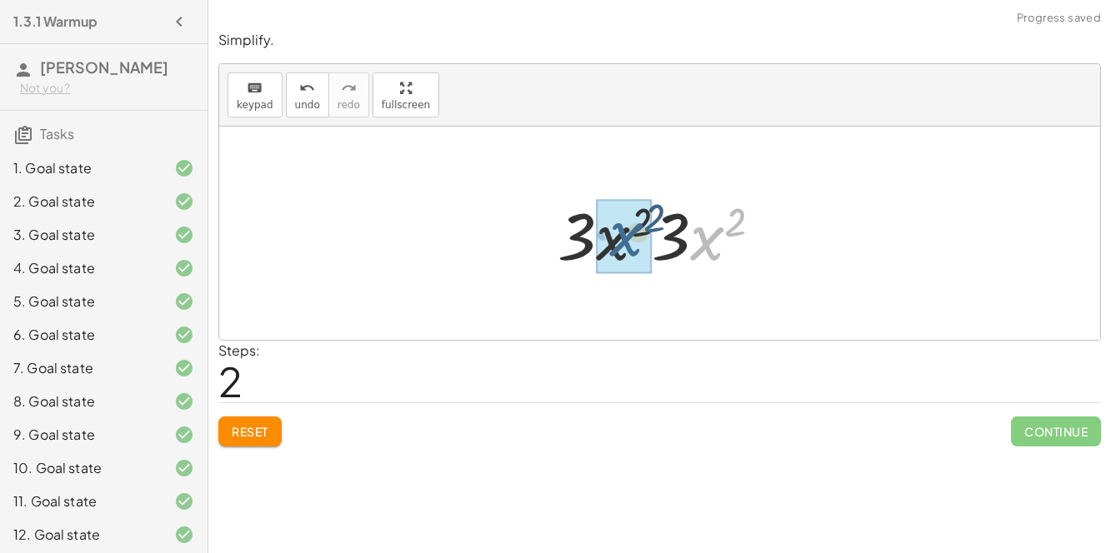
drag, startPoint x: 698, startPoint y: 245, endPoint x: 617, endPoint y: 241, distance: 81.8
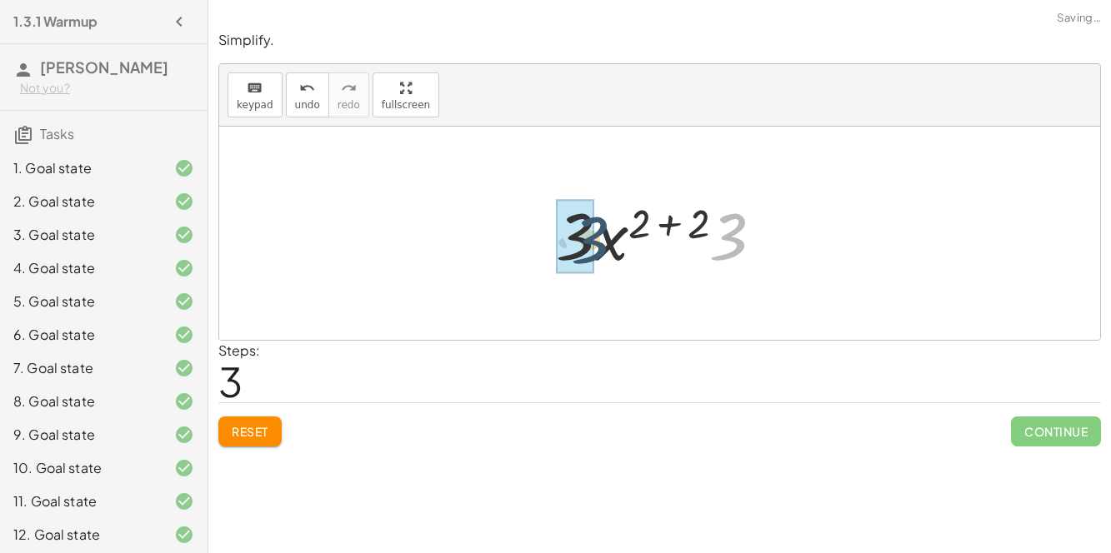
drag, startPoint x: 742, startPoint y: 245, endPoint x: 601, endPoint y: 247, distance: 141.7
click at [601, 247] on div at bounding box center [665, 234] width 237 height 86
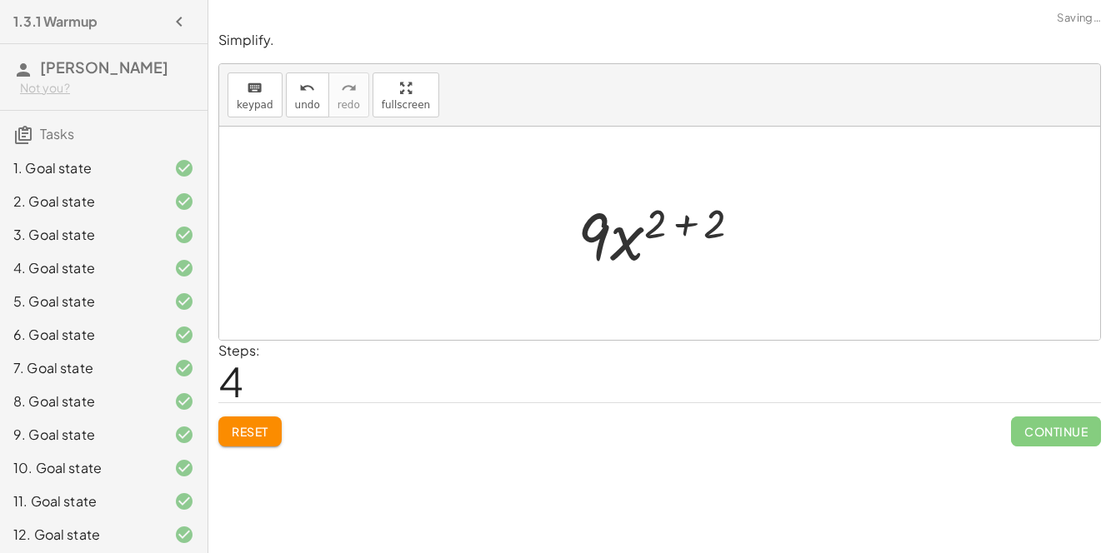
click at [692, 230] on div at bounding box center [666, 234] width 194 height 86
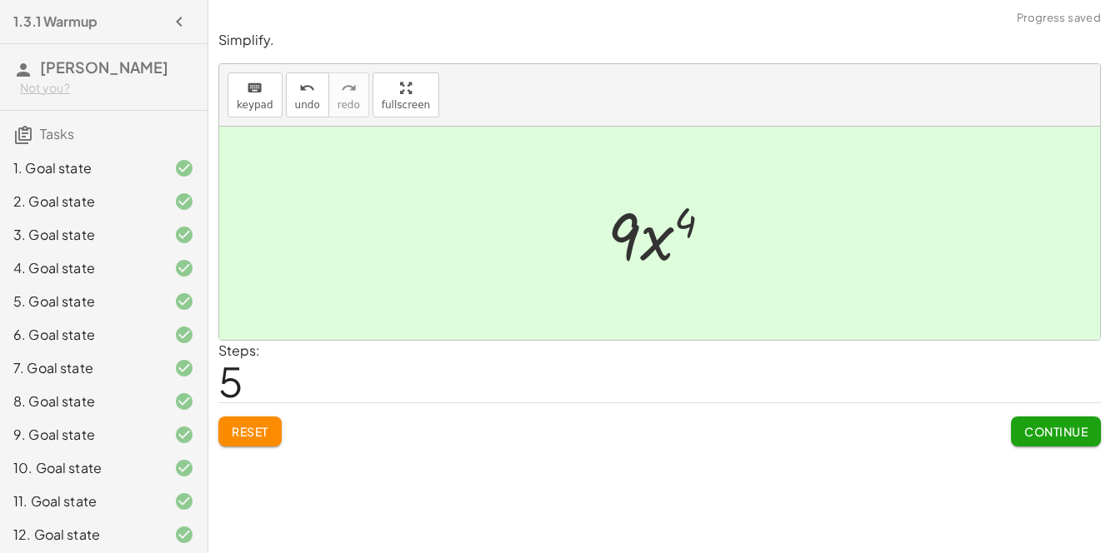
click at [916, 432] on span "Continue" at bounding box center [1055, 431] width 63 height 15
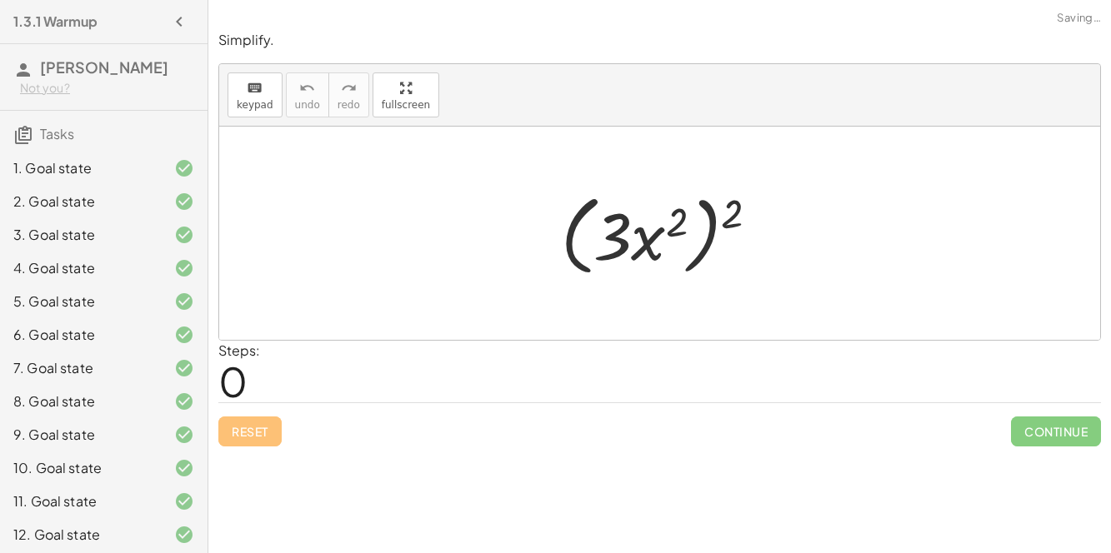
click at [639, 253] on div at bounding box center [666, 234] width 228 height 96
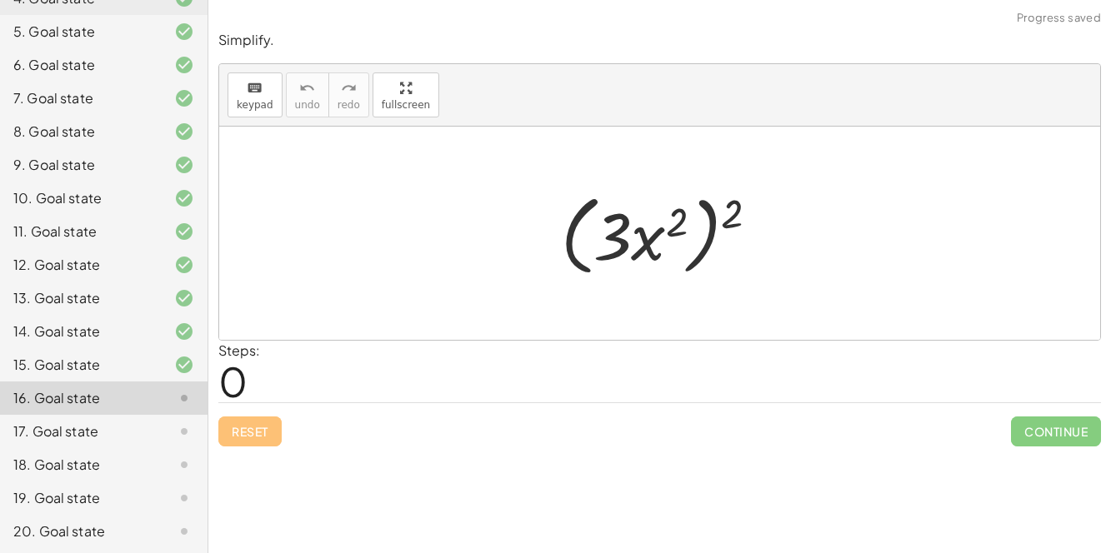
scroll to position [303, 0]
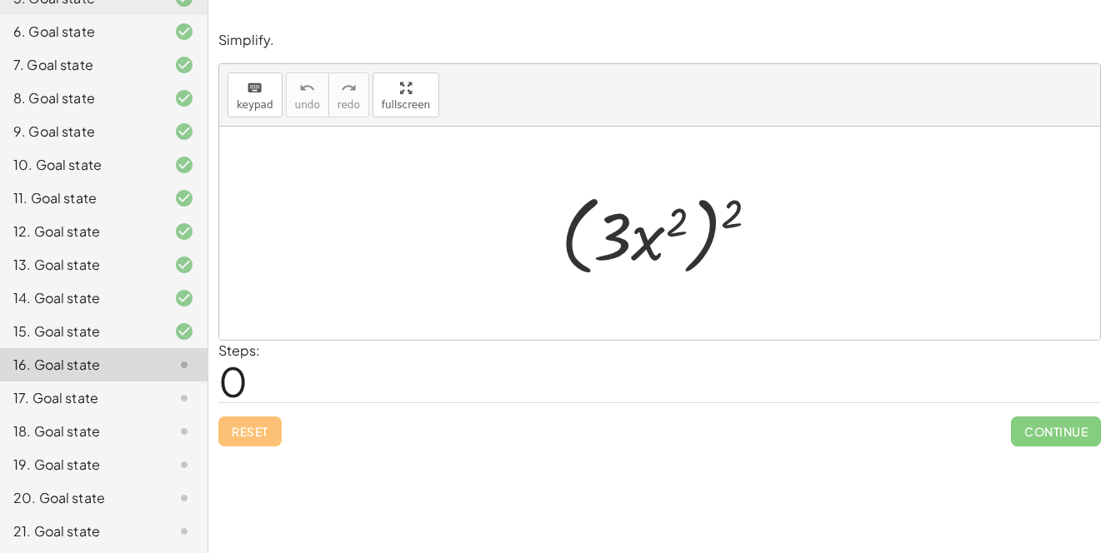
click at [724, 222] on div at bounding box center [666, 234] width 228 height 96
click at [670, 231] on div at bounding box center [666, 234] width 228 height 96
click at [701, 242] on div at bounding box center [666, 234] width 228 height 96
click at [707, 249] on div at bounding box center [666, 234] width 228 height 96
click at [706, 249] on div at bounding box center [666, 234] width 228 height 96
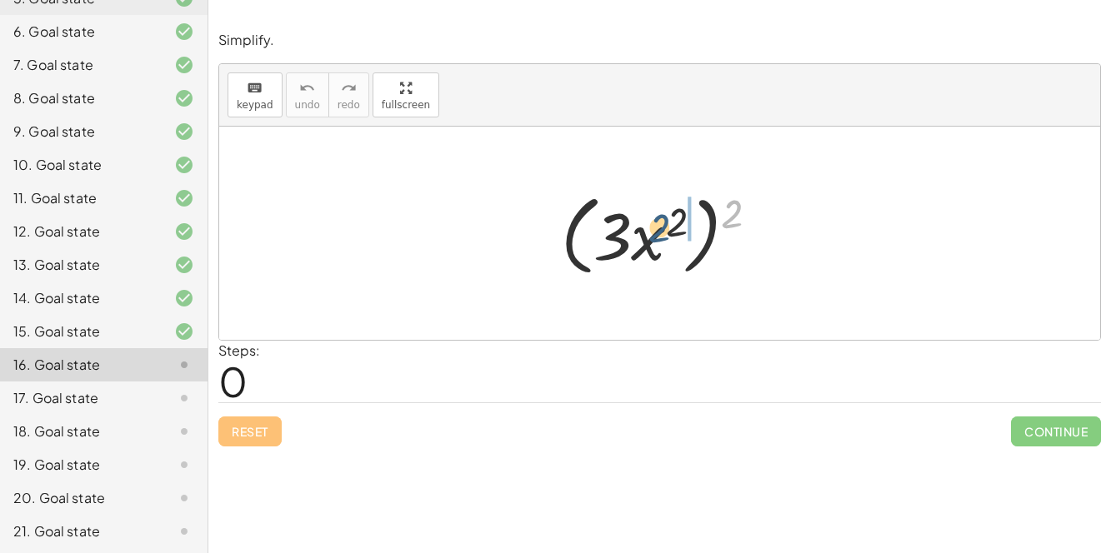
drag, startPoint x: 729, startPoint y: 217, endPoint x: 646, endPoint y: 229, distance: 84.1
click at [646, 229] on div at bounding box center [666, 234] width 228 height 96
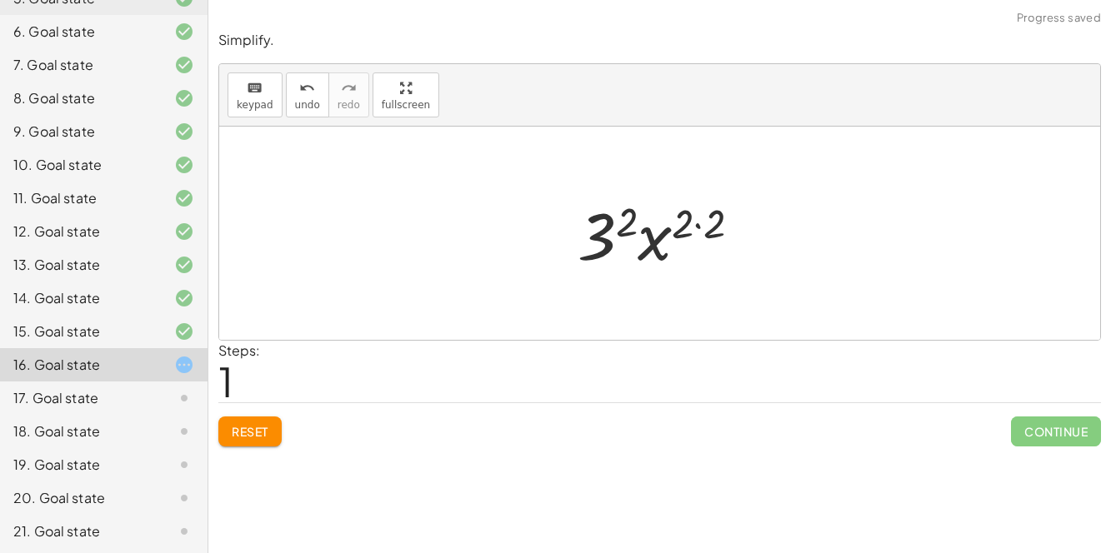
click at [699, 229] on div at bounding box center [665, 234] width 193 height 86
drag, startPoint x: 673, startPoint y: 240, endPoint x: 619, endPoint y: 236, distance: 54.3
click at [619, 236] on div at bounding box center [666, 234] width 162 height 86
drag, startPoint x: 639, startPoint y: 224, endPoint x: 709, endPoint y: 231, distance: 70.3
click at [709, 231] on div at bounding box center [666, 234] width 162 height 86
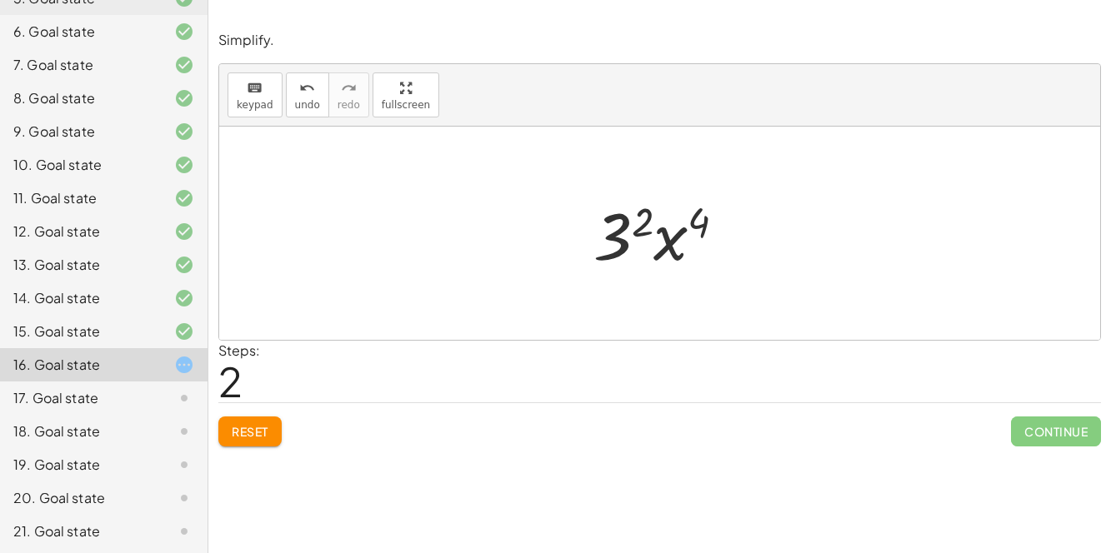
click at [696, 224] on div at bounding box center [666, 234] width 162 height 86
click at [660, 239] on div at bounding box center [666, 234] width 162 height 86
click at [623, 245] on div at bounding box center [666, 234] width 162 height 86
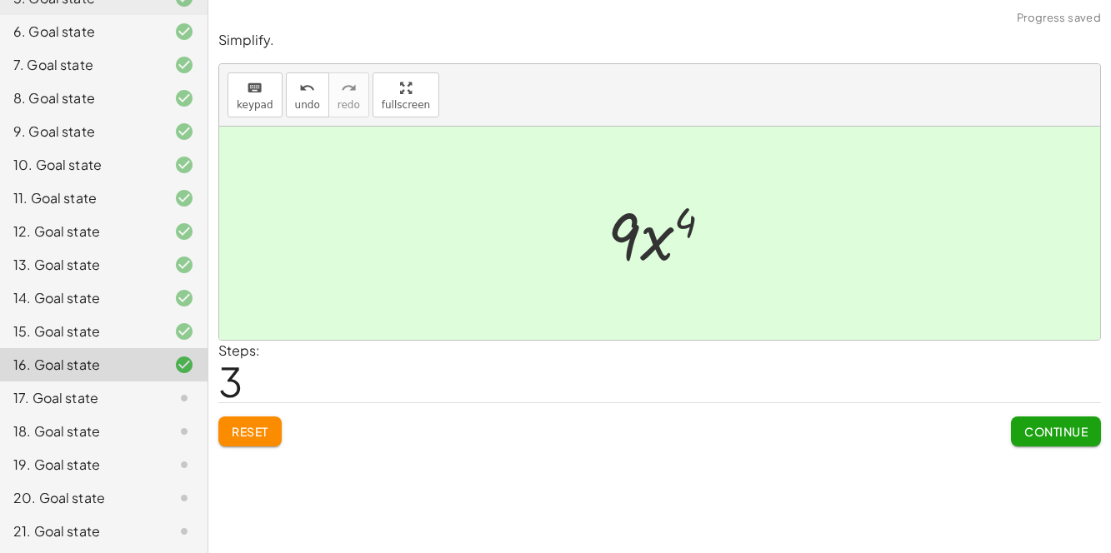
click at [678, 229] on div at bounding box center [666, 234] width 135 height 86
click at [916, 429] on span "Continue" at bounding box center [1055, 431] width 63 height 15
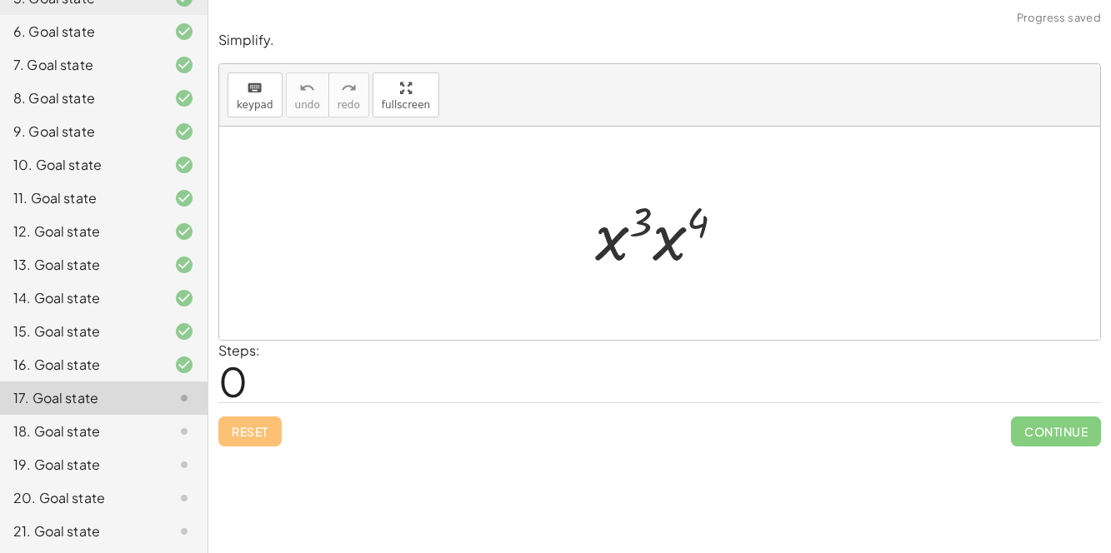
click at [657, 251] on div at bounding box center [666, 234] width 159 height 86
click at [665, 218] on div at bounding box center [666, 233] width 162 height 82
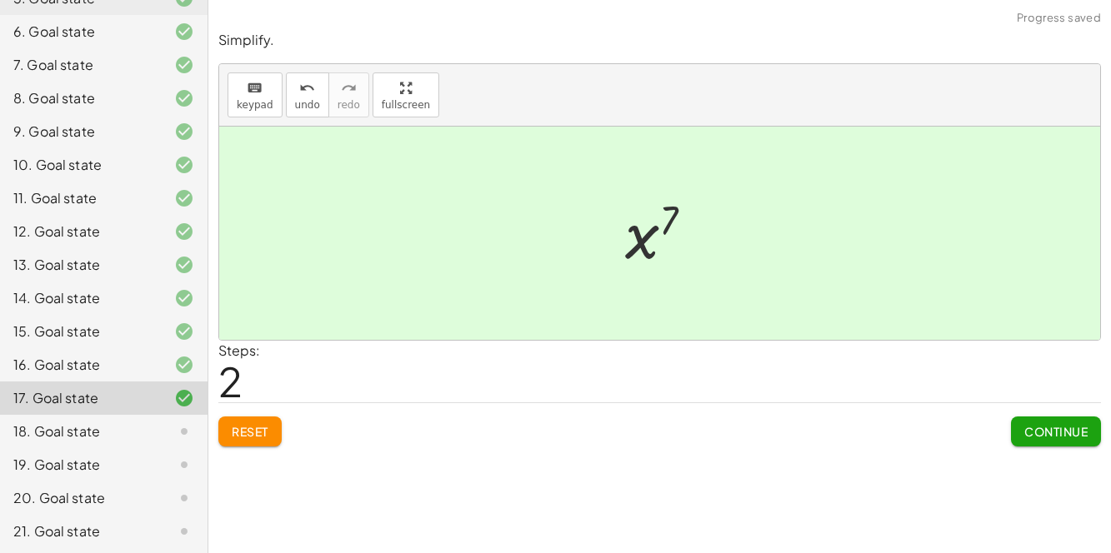
click at [916, 426] on span "Continue" at bounding box center [1055, 431] width 63 height 15
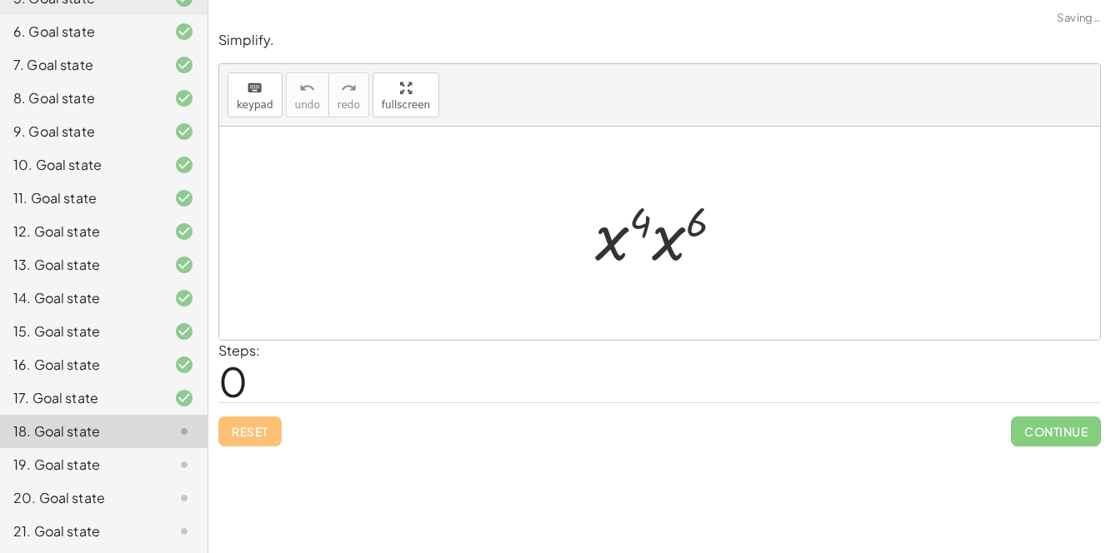
click at [645, 243] on div at bounding box center [666, 234] width 158 height 86
click at [664, 254] on div at bounding box center [666, 234] width 158 height 86
click at [671, 222] on div at bounding box center [666, 233] width 162 height 82
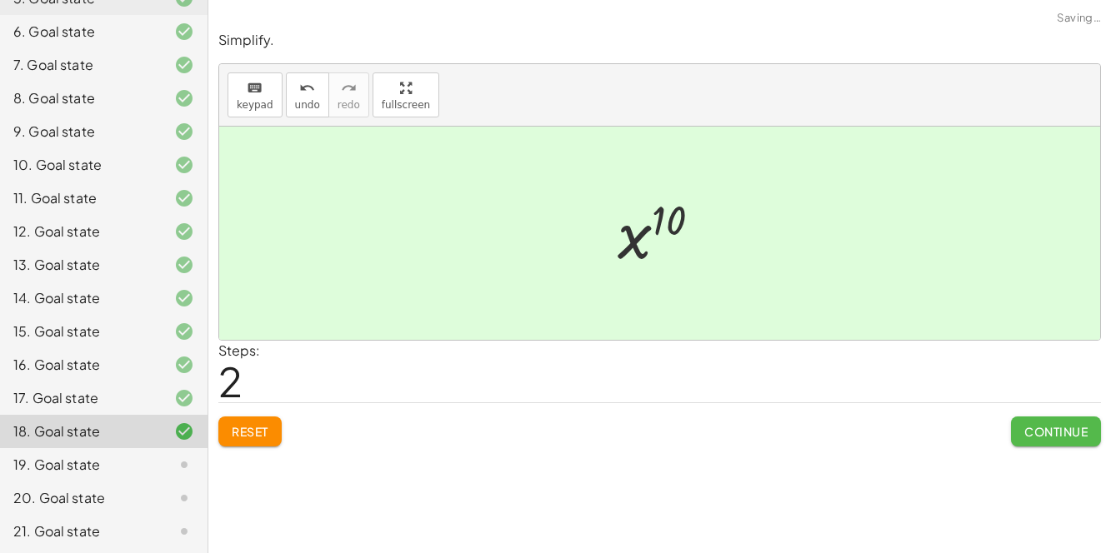
click at [916, 422] on button "Continue" at bounding box center [1056, 432] width 90 height 30
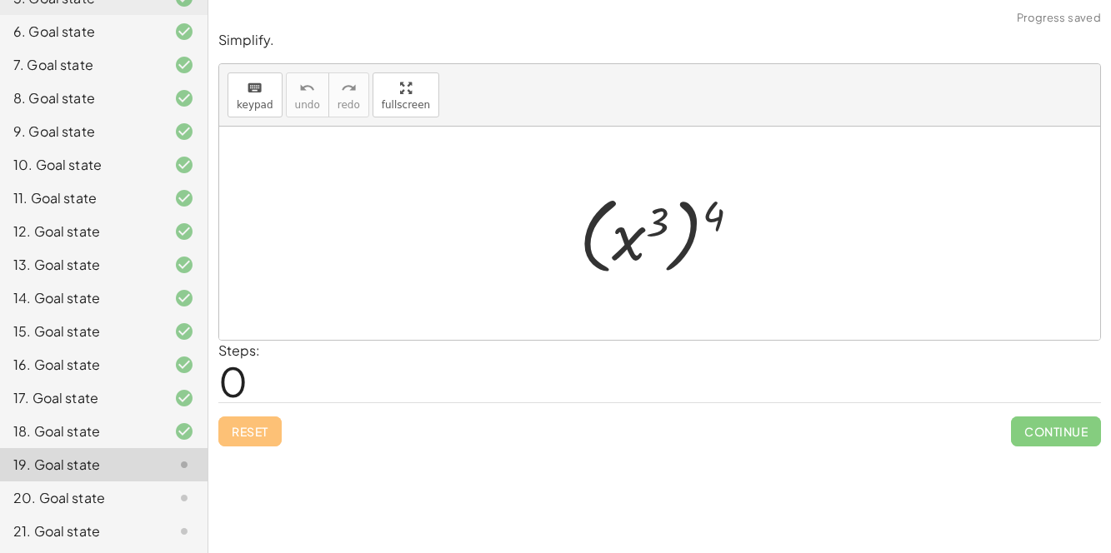
click at [694, 248] on div at bounding box center [666, 233] width 191 height 92
click at [684, 238] on div at bounding box center [666, 233] width 191 height 92
click at [688, 237] on div at bounding box center [666, 233] width 191 height 92
drag, startPoint x: 712, startPoint y: 223, endPoint x: 646, endPoint y: 227, distance: 66.7
click at [646, 227] on div at bounding box center [666, 233] width 191 height 92
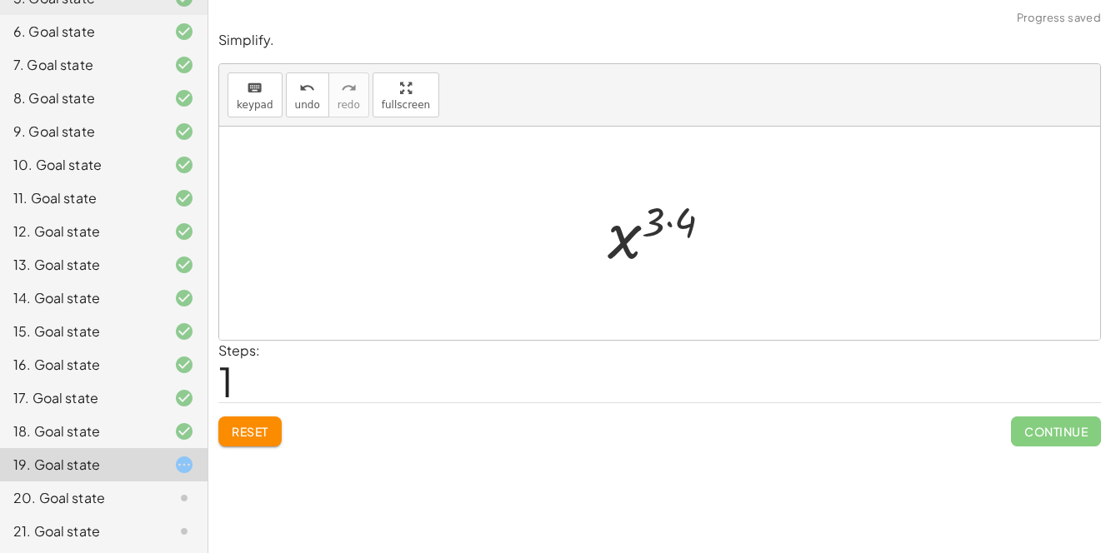
click at [672, 225] on div at bounding box center [666, 233] width 134 height 82
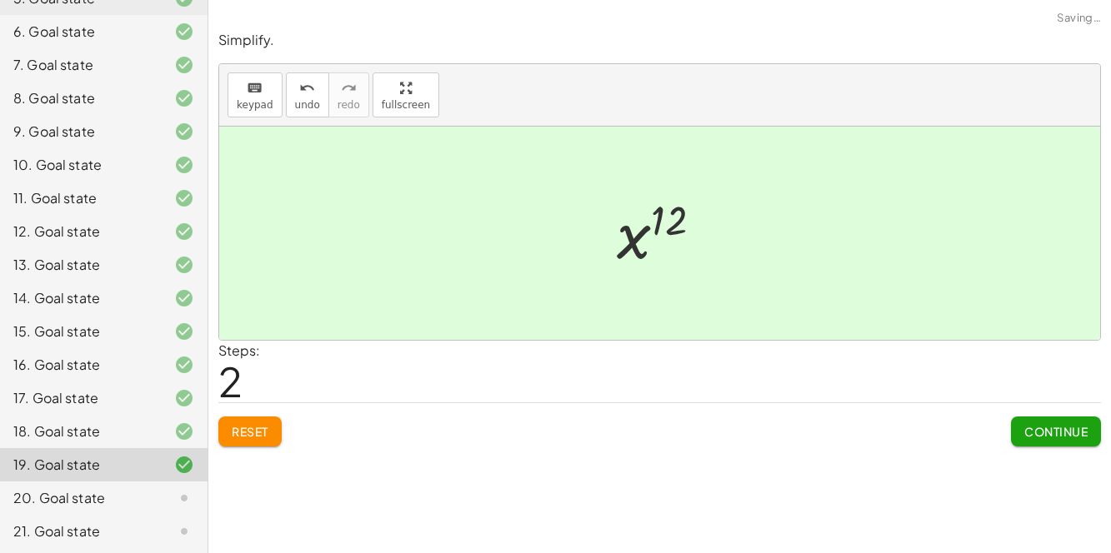
click at [916, 420] on button "Continue" at bounding box center [1056, 432] width 90 height 30
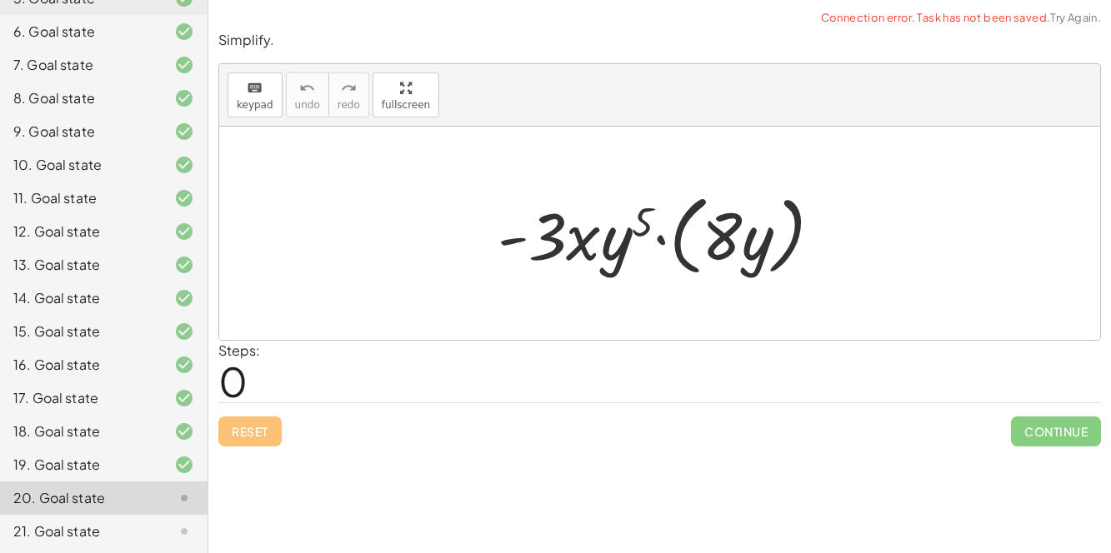
click at [660, 251] on div at bounding box center [666, 234] width 355 height 96
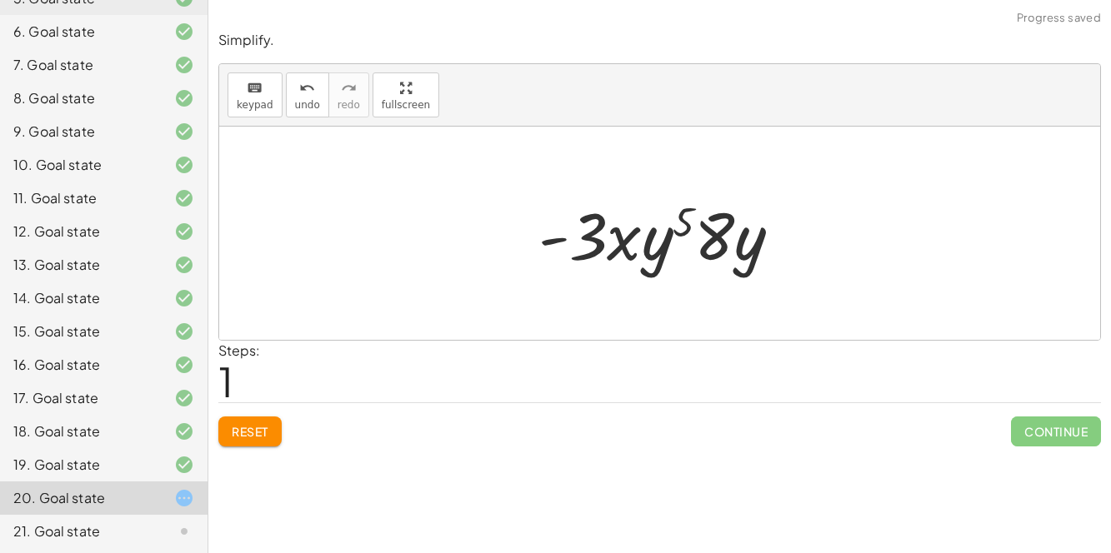
click at [714, 243] on div at bounding box center [666, 234] width 272 height 86
drag, startPoint x: 753, startPoint y: 251, endPoint x: 661, endPoint y: 267, distance: 93.8
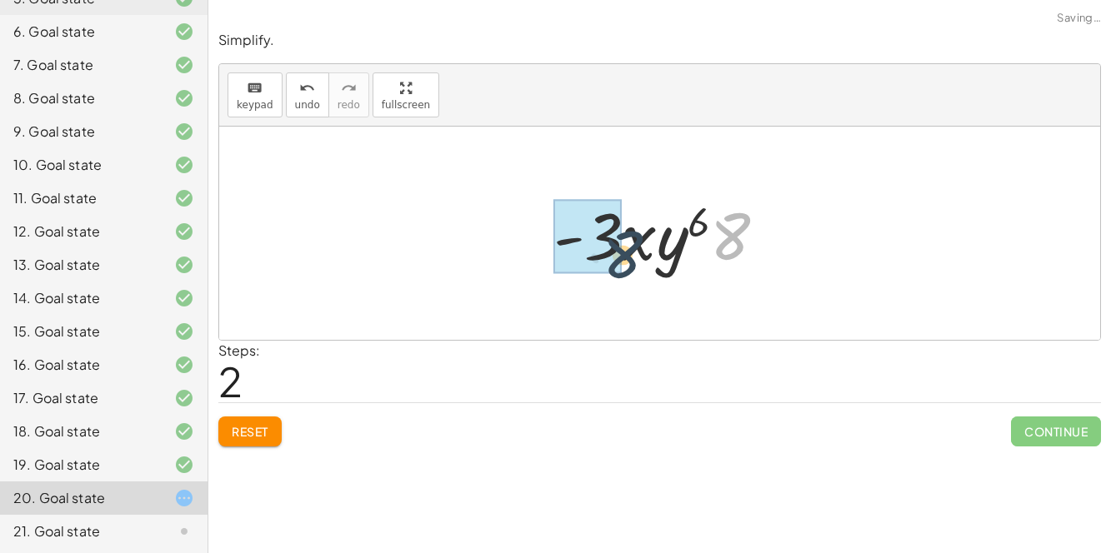
drag, startPoint x: 735, startPoint y: 242, endPoint x: 614, endPoint y: 259, distance: 122.1
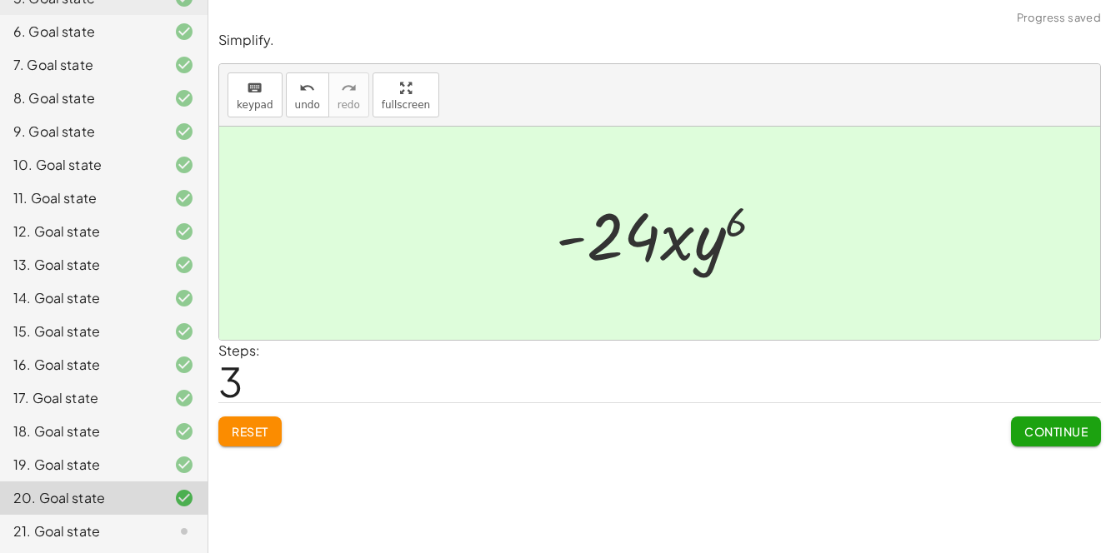
click at [916, 429] on span "Continue" at bounding box center [1055, 431] width 63 height 15
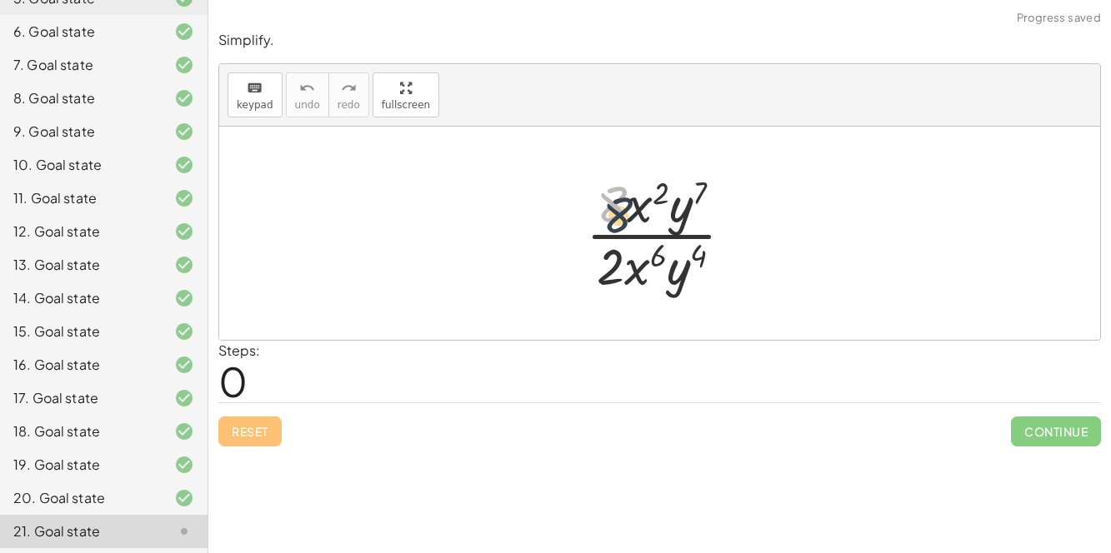
drag, startPoint x: 610, startPoint y: 202, endPoint x: 626, endPoint y: 226, distance: 28.2
click at [626, 226] on div at bounding box center [665, 233] width 177 height 128
drag, startPoint x: 612, startPoint y: 249, endPoint x: 618, endPoint y: 204, distance: 45.5
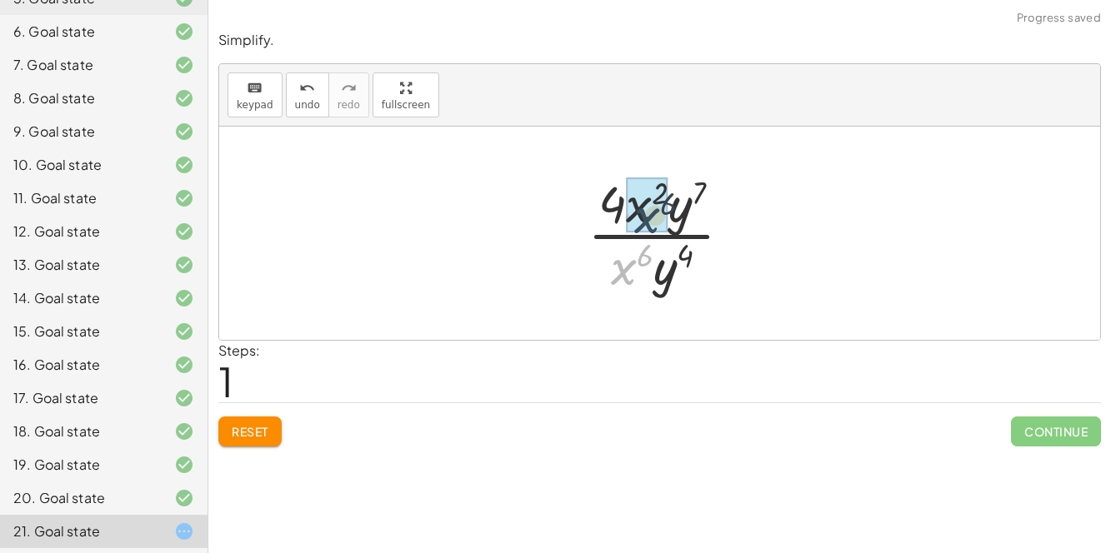
drag, startPoint x: 622, startPoint y: 258, endPoint x: 646, endPoint y: 202, distance: 60.8
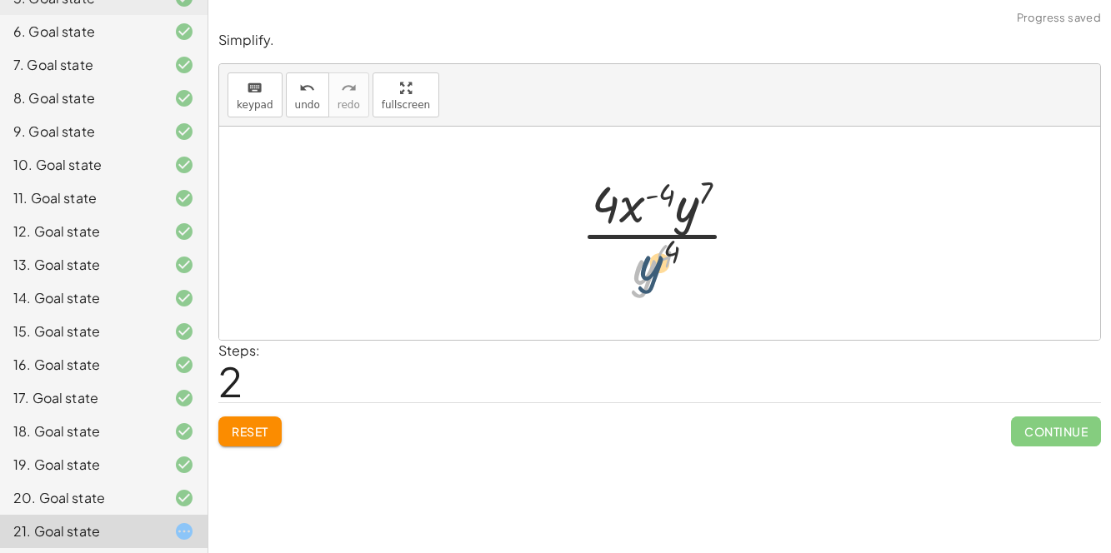
drag, startPoint x: 637, startPoint y: 251, endPoint x: 677, endPoint y: 226, distance: 47.2
click at [677, 226] on div at bounding box center [666, 233] width 188 height 128
drag, startPoint x: 646, startPoint y: 277, endPoint x: 712, endPoint y: 208, distance: 95.4
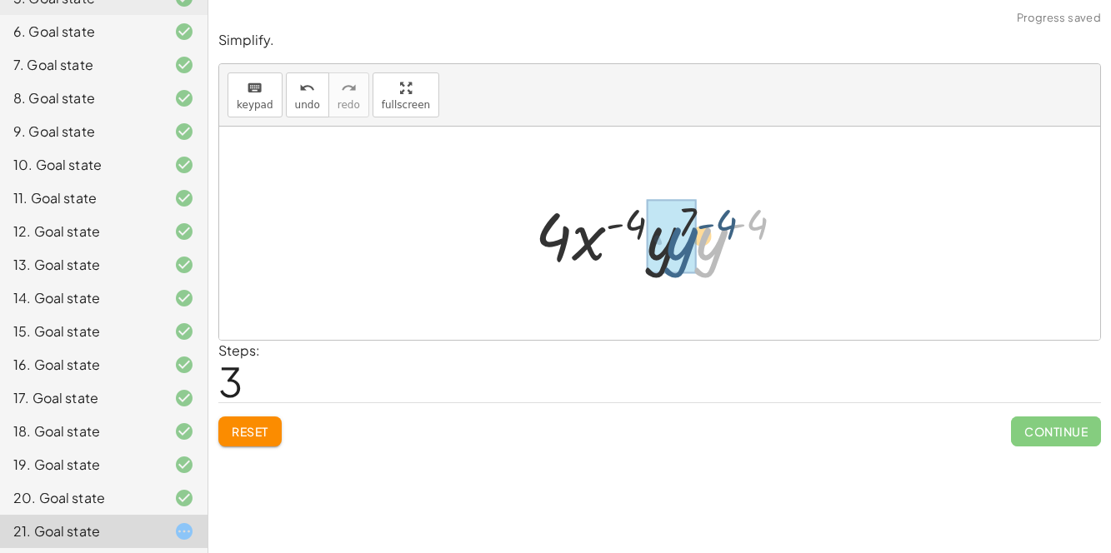
drag, startPoint x: 711, startPoint y: 246, endPoint x: 678, endPoint y: 245, distance: 32.5
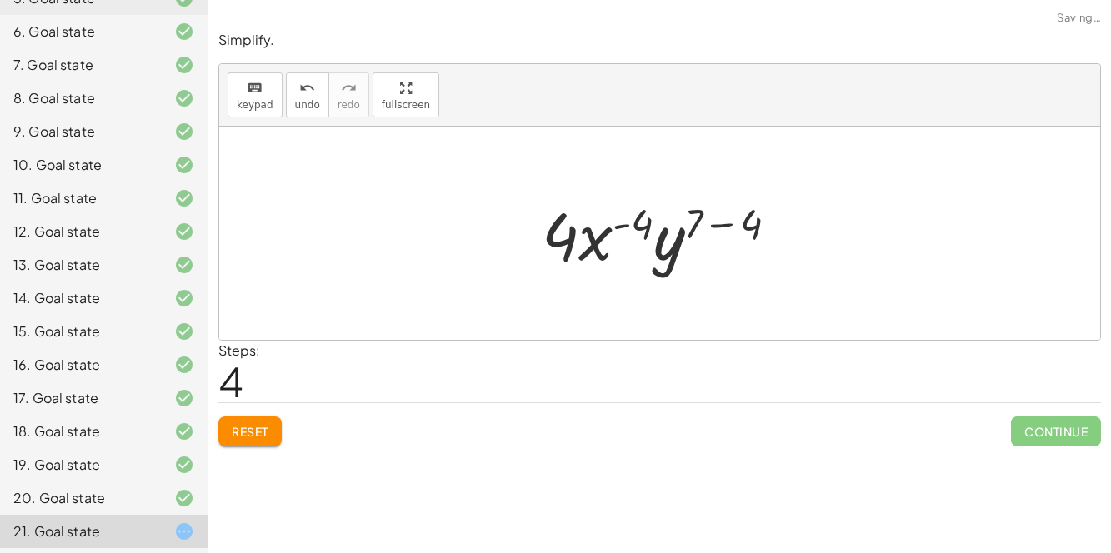
click at [734, 225] on div at bounding box center [666, 234] width 267 height 86
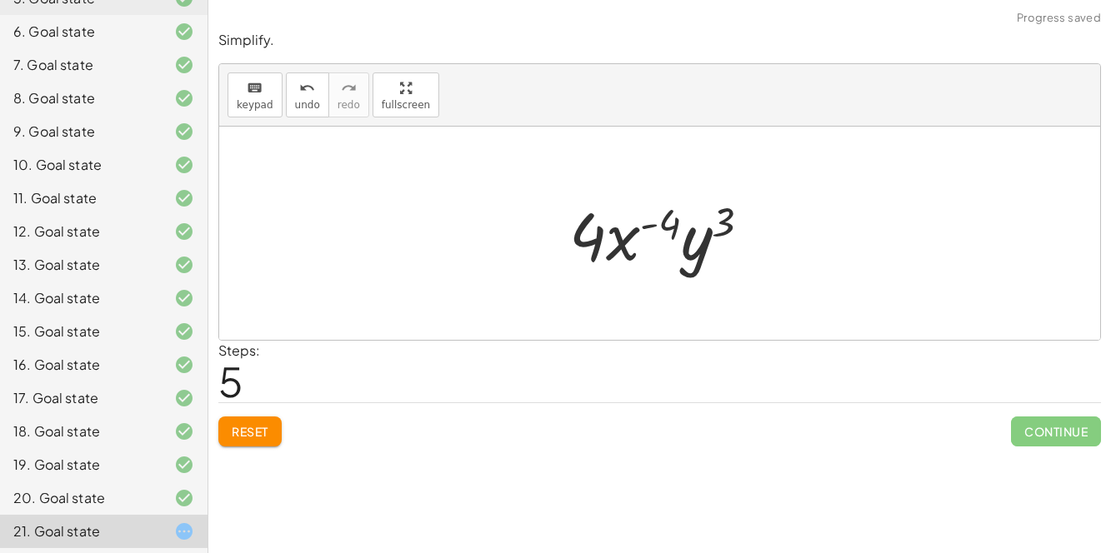
click at [661, 228] on div at bounding box center [667, 234] width 212 height 86
click at [654, 226] on div at bounding box center [667, 234] width 212 height 86
drag, startPoint x: 596, startPoint y: 235, endPoint x: 633, endPoint y: 276, distance: 55.4
drag, startPoint x: 621, startPoint y: 235, endPoint x: 642, endPoint y: 292, distance: 60.7
click at [642, 292] on div "· 8 · x 2 · y 7 · 2 · x 6 · y 4 · 4 · x 2 · y 7 · x 6 · y 4 · 4 · x ( + 2 − 6 )…" at bounding box center [659, 233] width 881 height 213
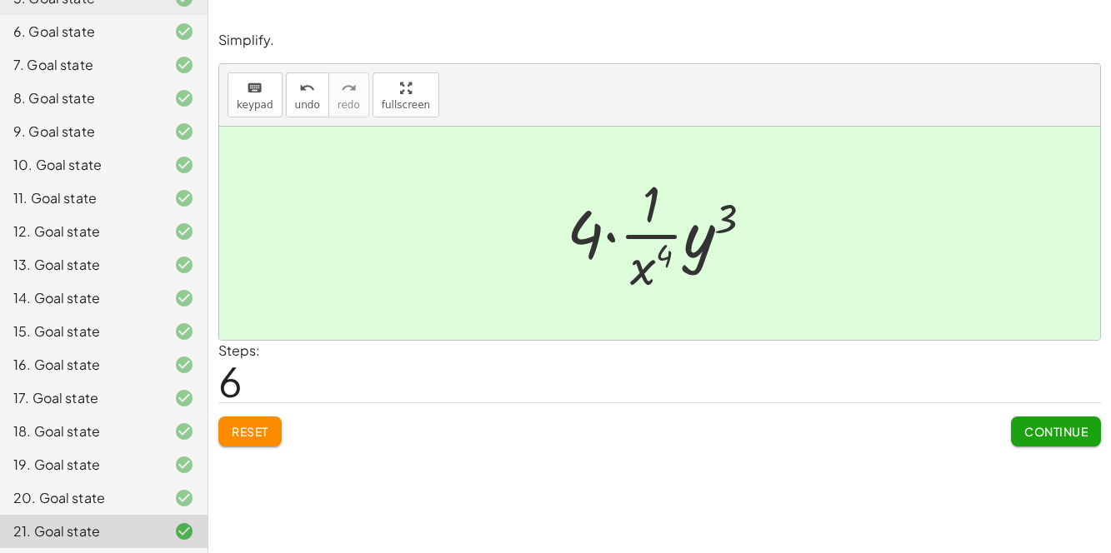
click at [916, 440] on button "Continue" at bounding box center [1056, 432] width 90 height 30
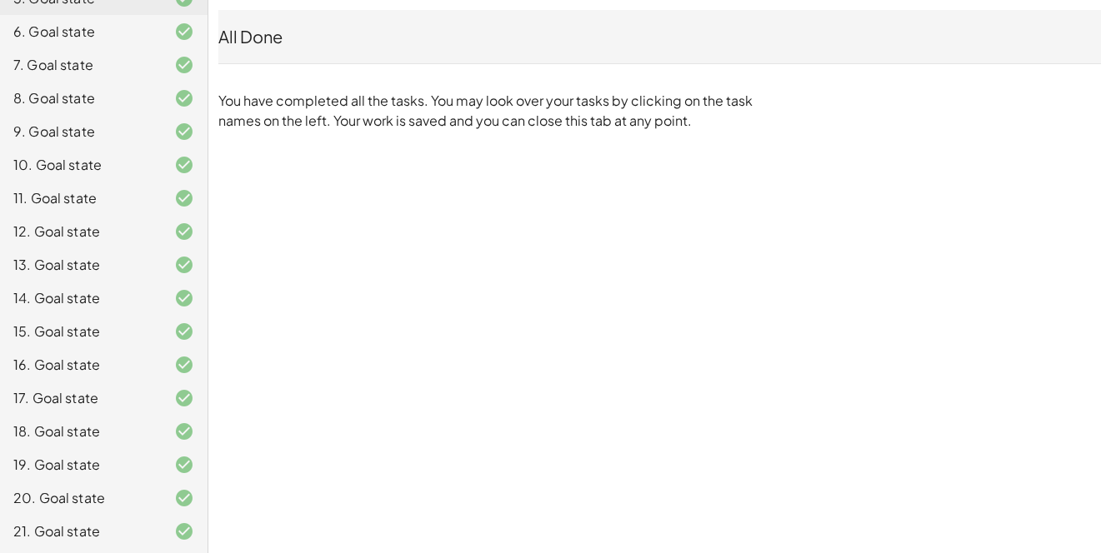
click at [190, 534] on icon at bounding box center [184, 532] width 20 height 20
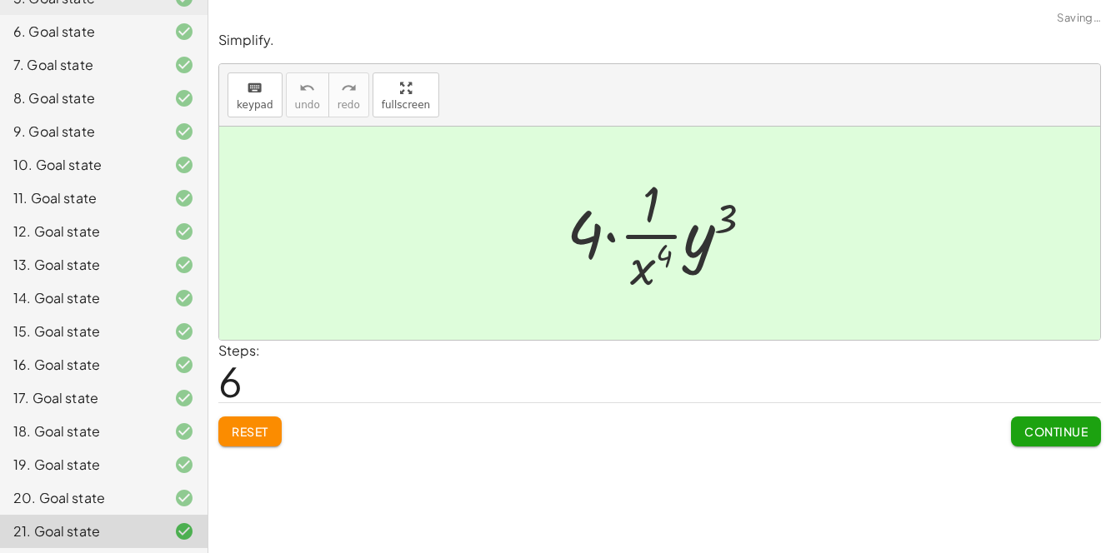
click at [190, 534] on icon at bounding box center [184, 532] width 20 height 20
click at [447, 474] on div "Simplify. keyboard keypad undo undo redo redo fullscreen × Steps: 2 Reset Conti…" at bounding box center [659, 276] width 902 height 553
click at [916, 440] on button "Continue" at bounding box center [1056, 432] width 90 height 30
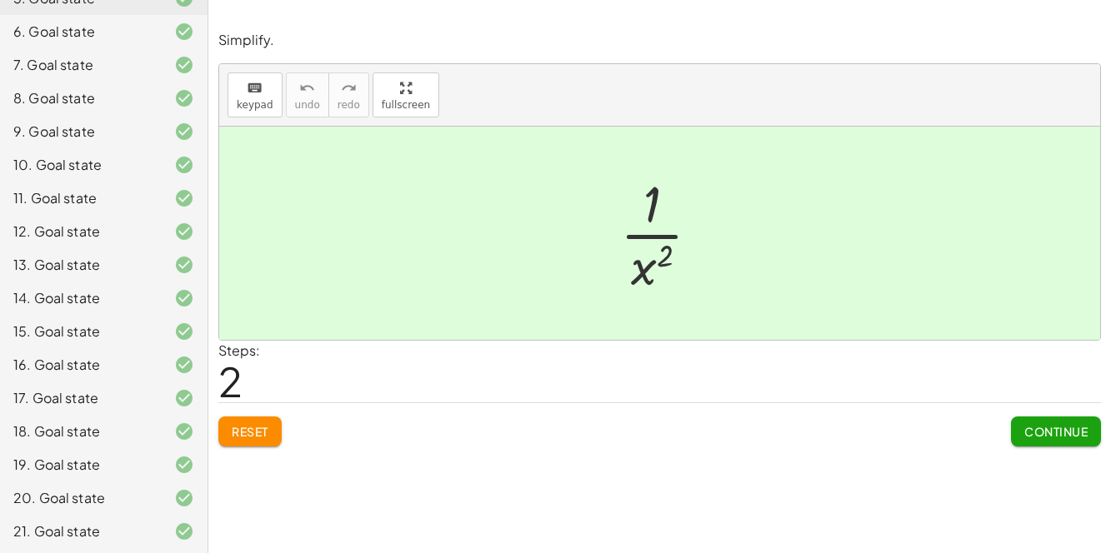
click at [66, 522] on div "21. Goal state" at bounding box center [80, 532] width 134 height 20
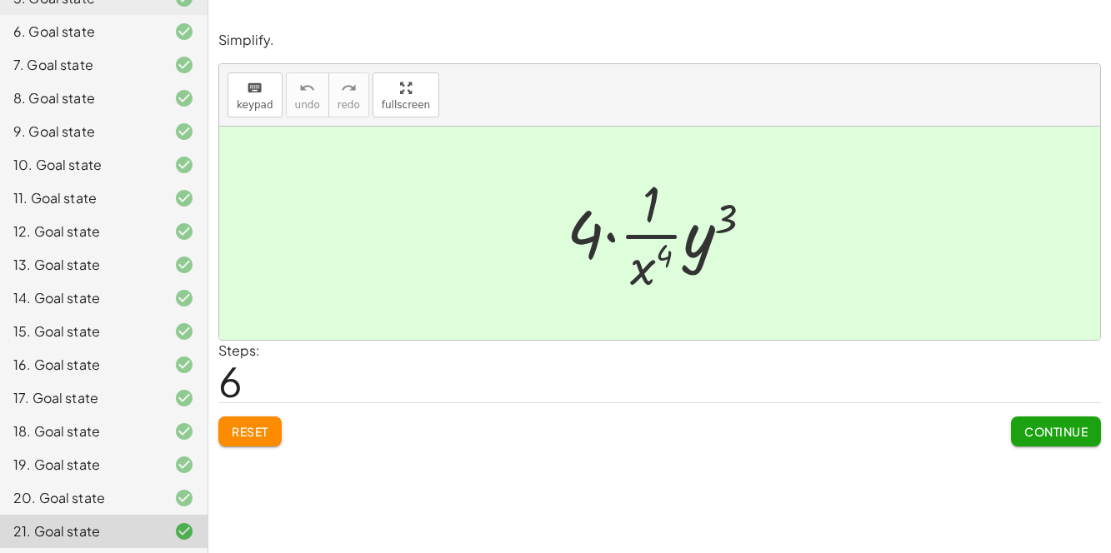
click at [916, 439] on button "Continue" at bounding box center [1056, 432] width 90 height 30
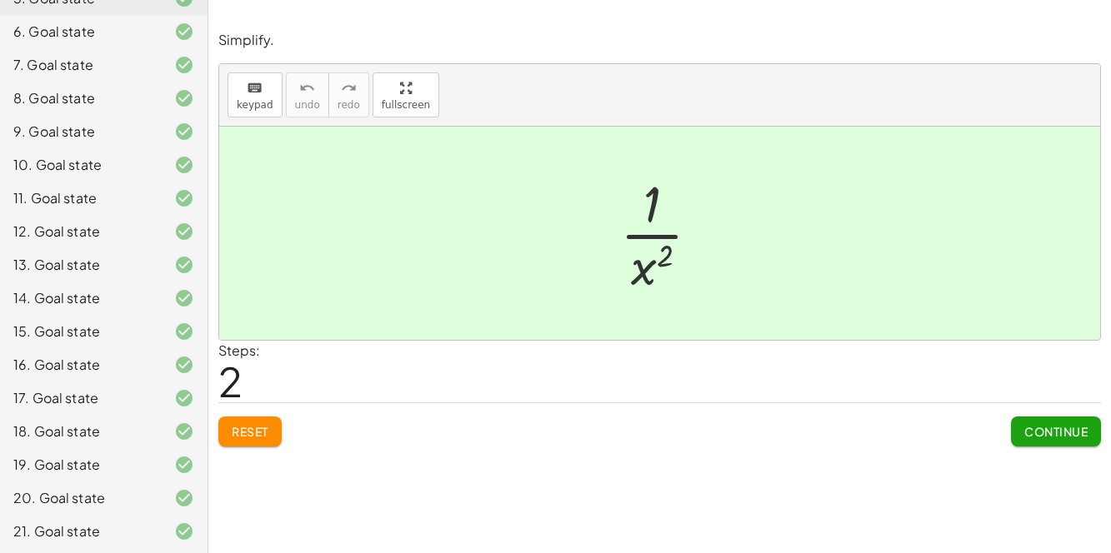
click at [111, 536] on div "21. Goal state" at bounding box center [80, 532] width 134 height 20
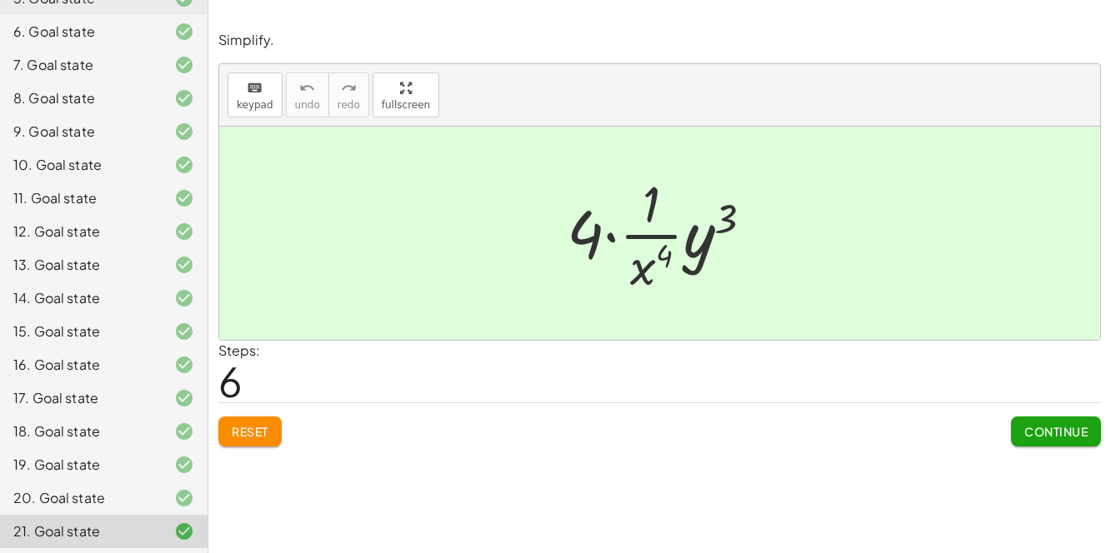
click at [261, 430] on span "Reset" at bounding box center [250, 431] width 37 height 15
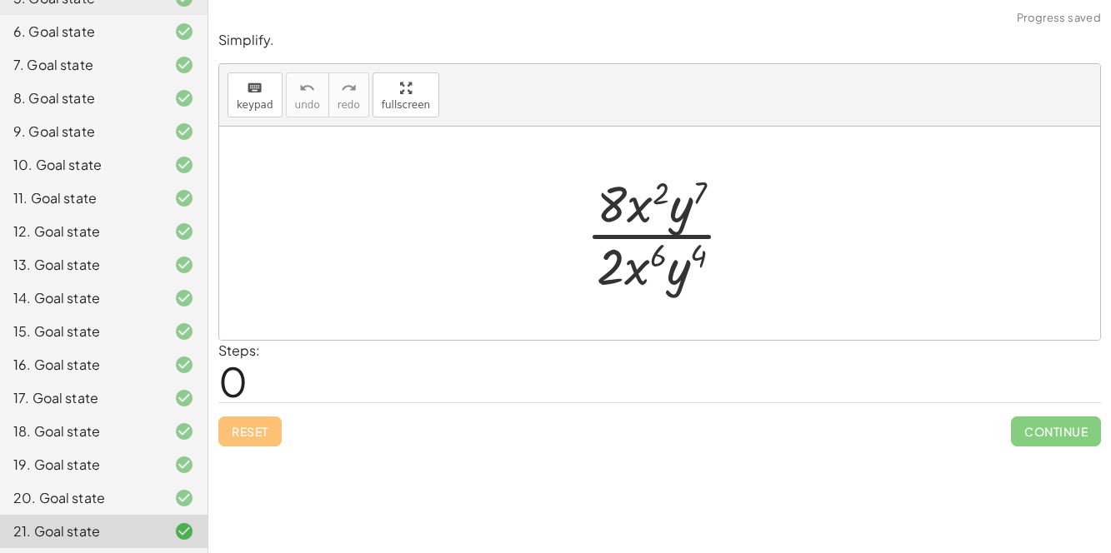
click at [638, 267] on div at bounding box center [665, 233] width 177 height 128
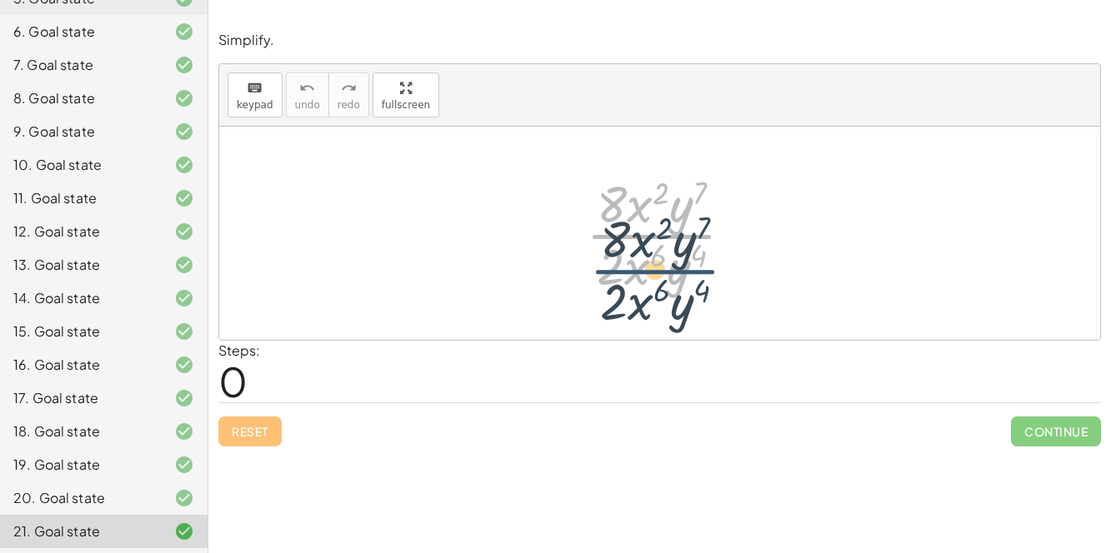
drag, startPoint x: 641, startPoint y: 222, endPoint x: 643, endPoint y: 257, distance: 35.9
click at [643, 257] on div at bounding box center [665, 233] width 177 height 128
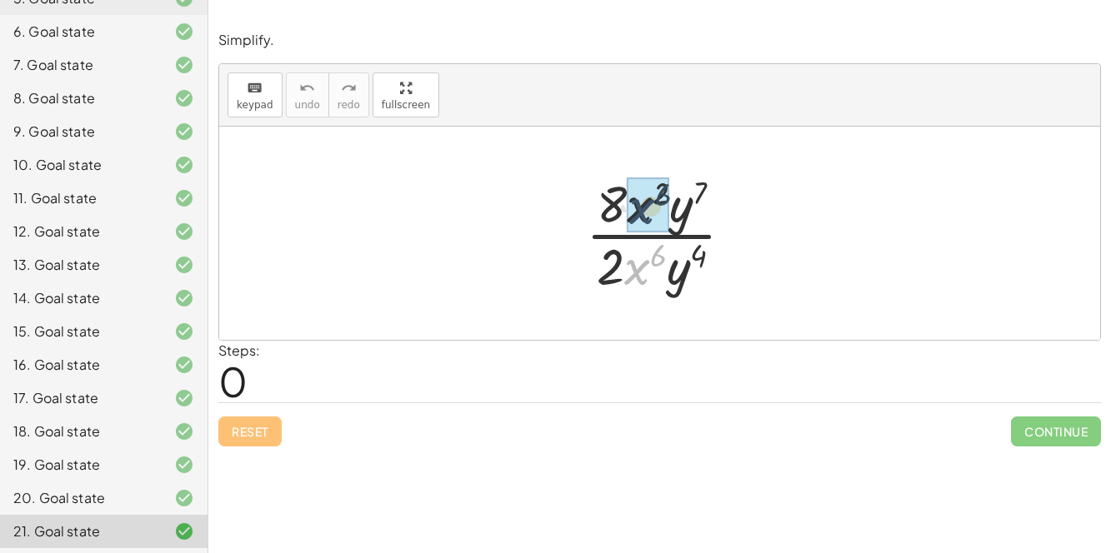
drag, startPoint x: 642, startPoint y: 261, endPoint x: 644, endPoint y: 200, distance: 60.8
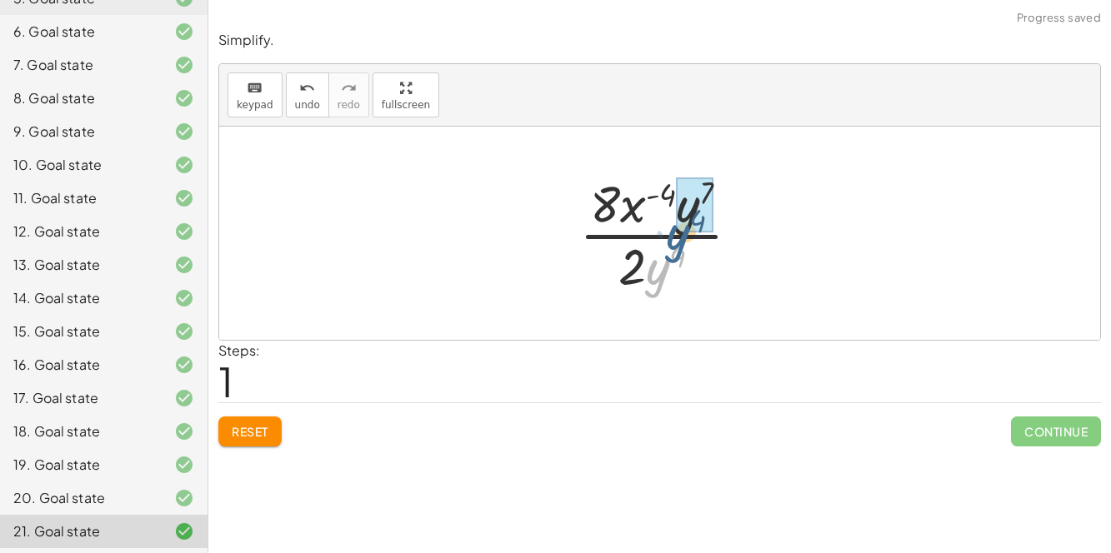
drag, startPoint x: 659, startPoint y: 258, endPoint x: 675, endPoint y: 219, distance: 42.2
drag, startPoint x: 660, startPoint y: 255, endPoint x: 649, endPoint y: 247, distance: 13.2
click at [649, 247] on div at bounding box center [666, 233] width 194 height 128
click at [645, 241] on div at bounding box center [666, 233] width 194 height 128
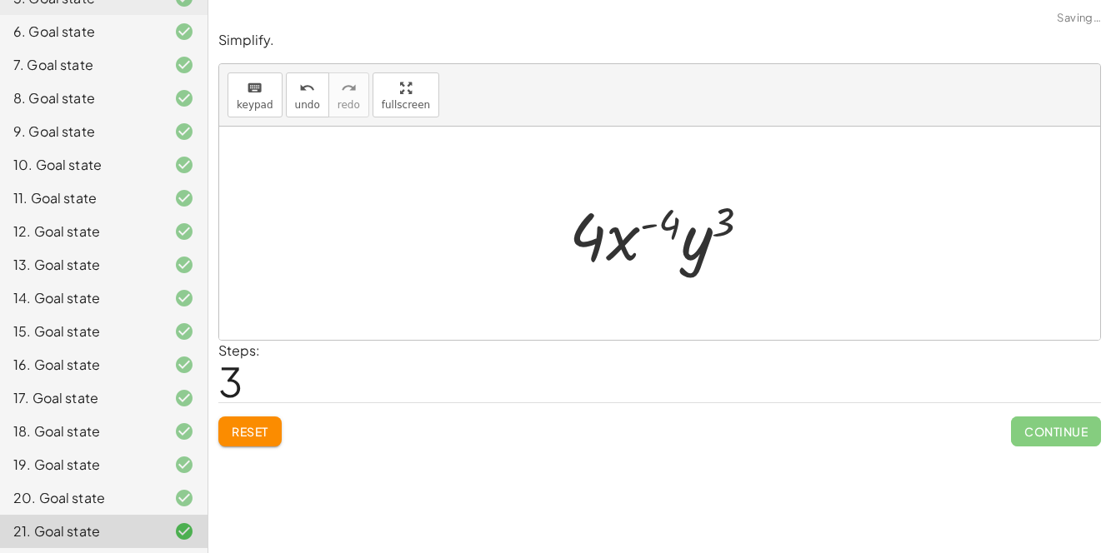
click at [662, 227] on div at bounding box center [667, 234] width 212 height 86
click at [649, 228] on div at bounding box center [667, 234] width 212 height 86
drag, startPoint x: 652, startPoint y: 225, endPoint x: 617, endPoint y: 270, distance: 57.0
click at [617, 270] on div at bounding box center [667, 234] width 212 height 86
drag, startPoint x: 592, startPoint y: 227, endPoint x: 637, endPoint y: 310, distance: 94.0
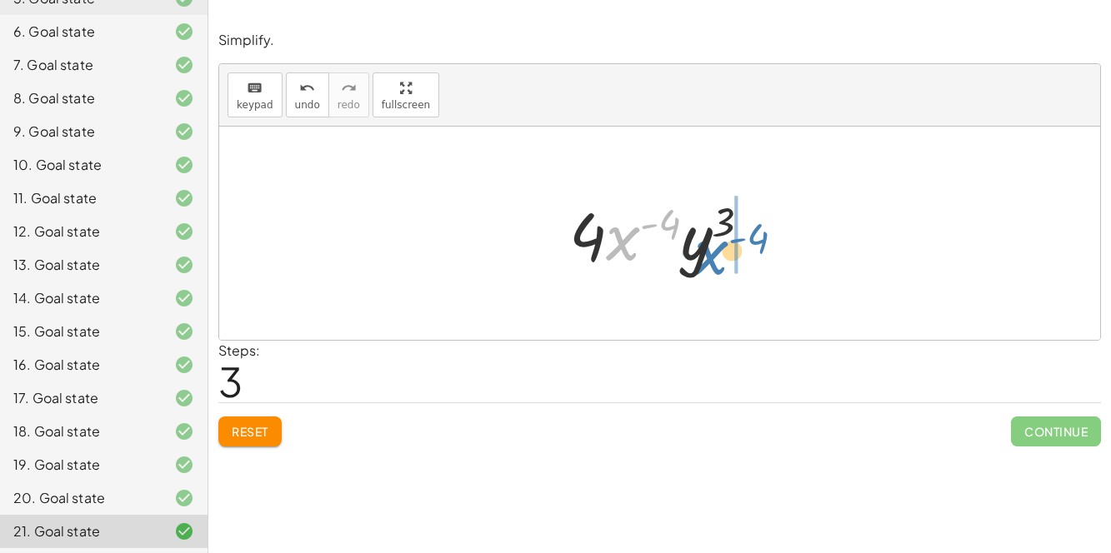
drag, startPoint x: 615, startPoint y: 222, endPoint x: 704, endPoint y: 234, distance: 90.0
click at [704, 234] on div at bounding box center [667, 234] width 212 height 86
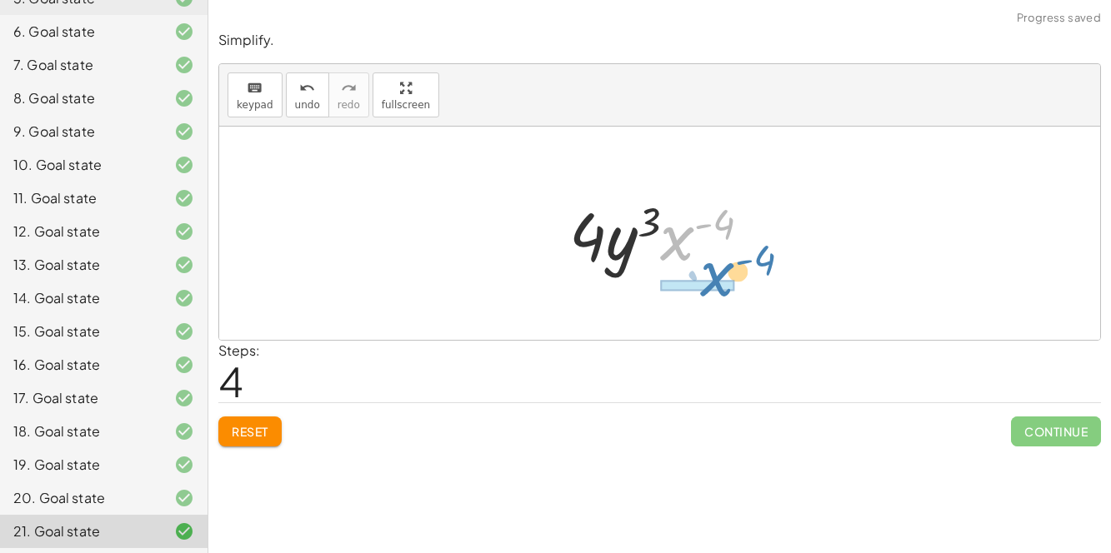
drag, startPoint x: 674, startPoint y: 236, endPoint x: 711, endPoint y: 273, distance: 52.4
click at [711, 273] on div at bounding box center [667, 234] width 212 height 86
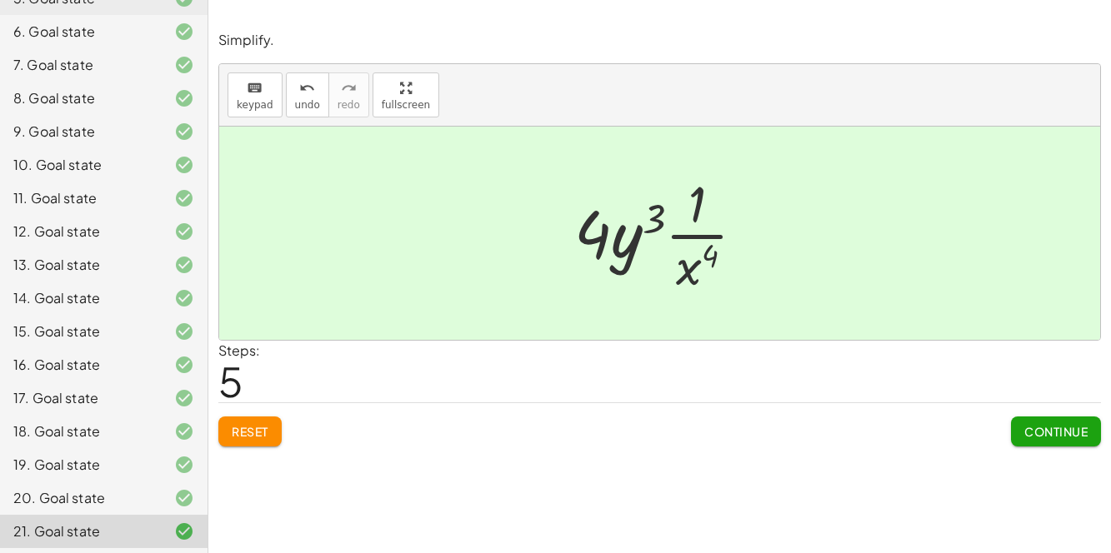
click at [916, 417] on button "Continue" at bounding box center [1056, 432] width 90 height 30
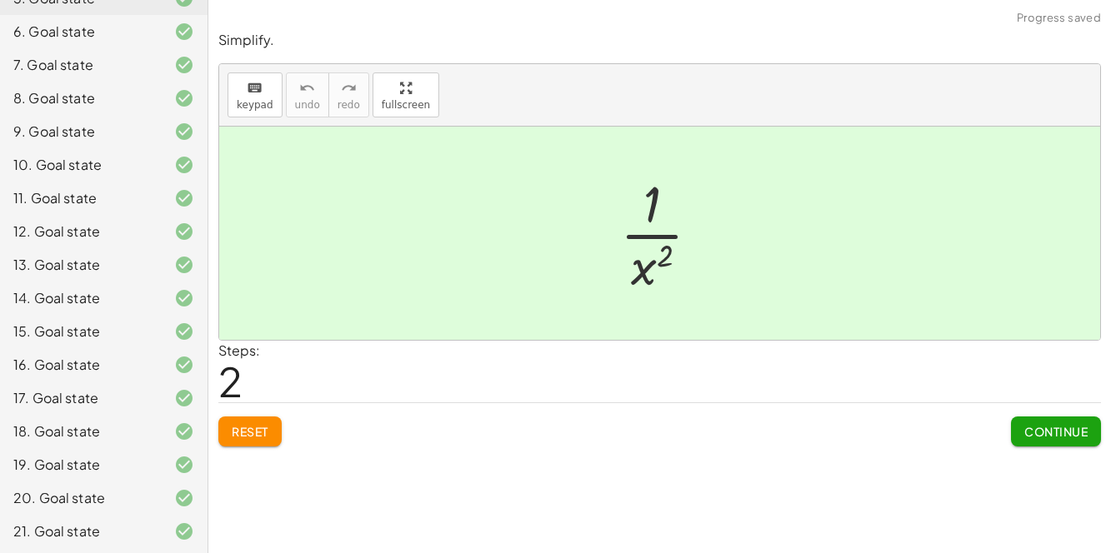
click at [97, 525] on div "21. Goal state" at bounding box center [80, 532] width 134 height 20
